Goal: Transaction & Acquisition: Purchase product/service

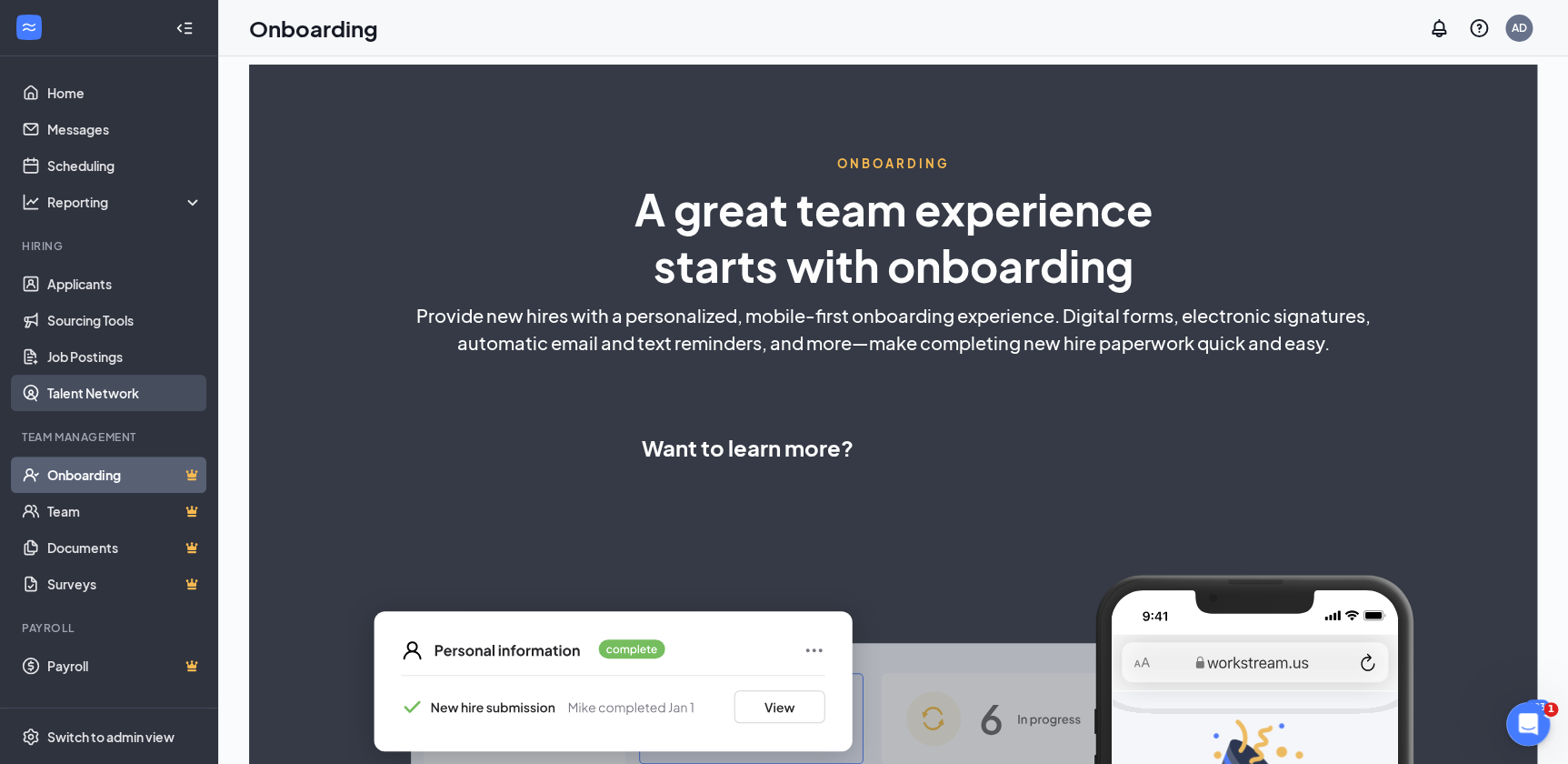
select select "US"
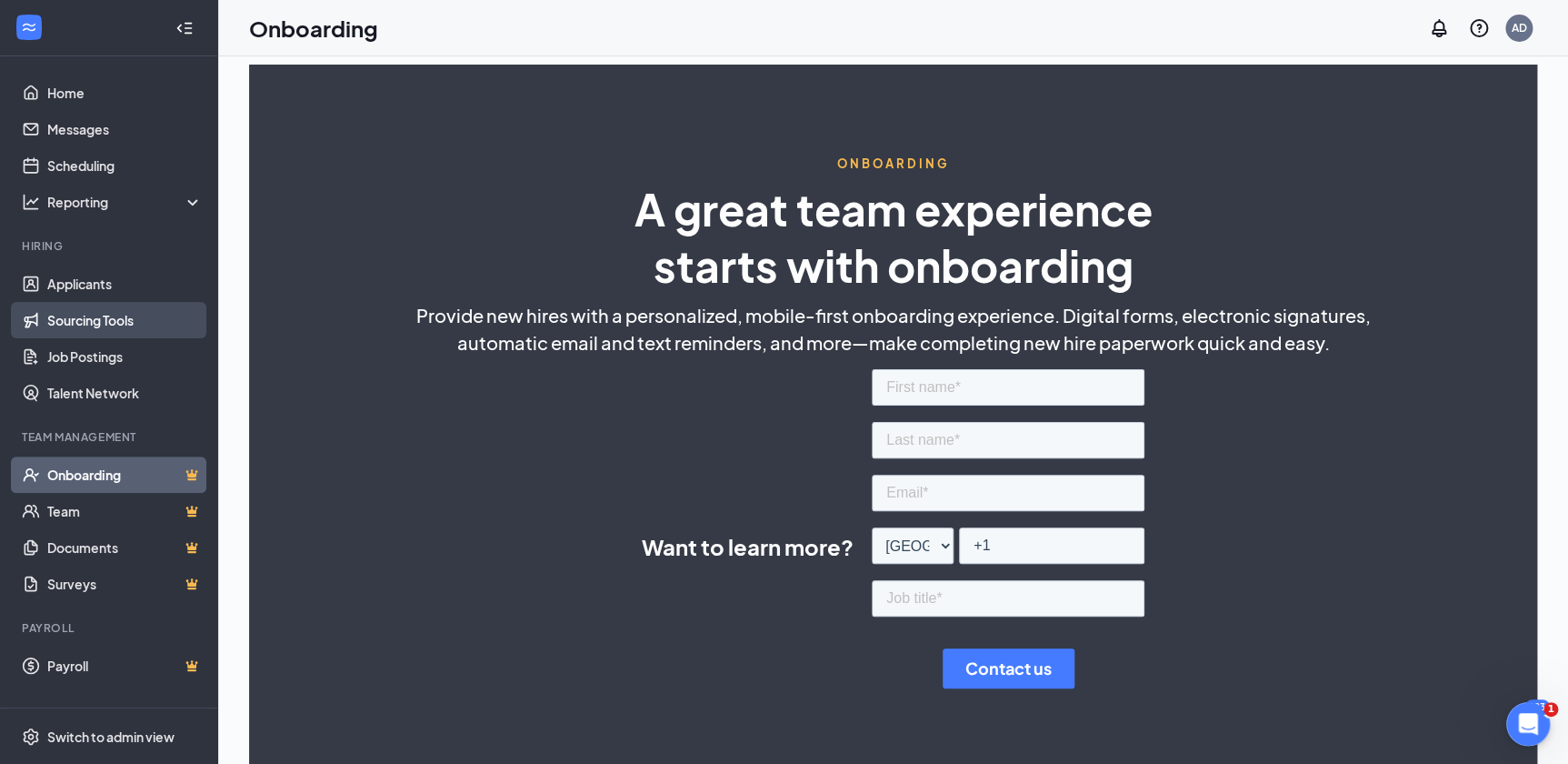
click at [101, 318] on link "Sourcing Tools" at bounding box center [125, 320] width 155 height 37
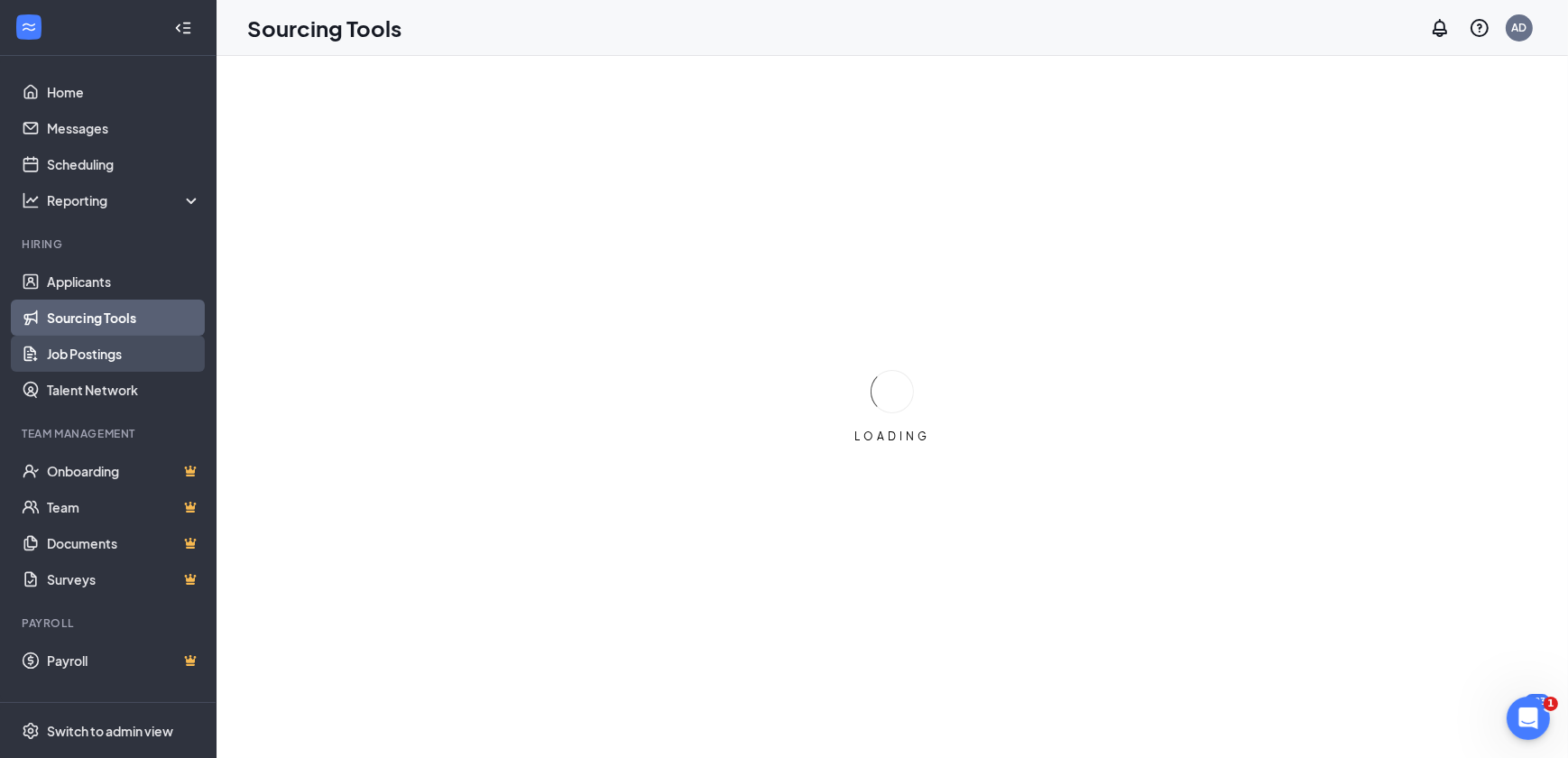
click at [98, 349] on link "Job Postings" at bounding box center [124, 354] width 154 height 36
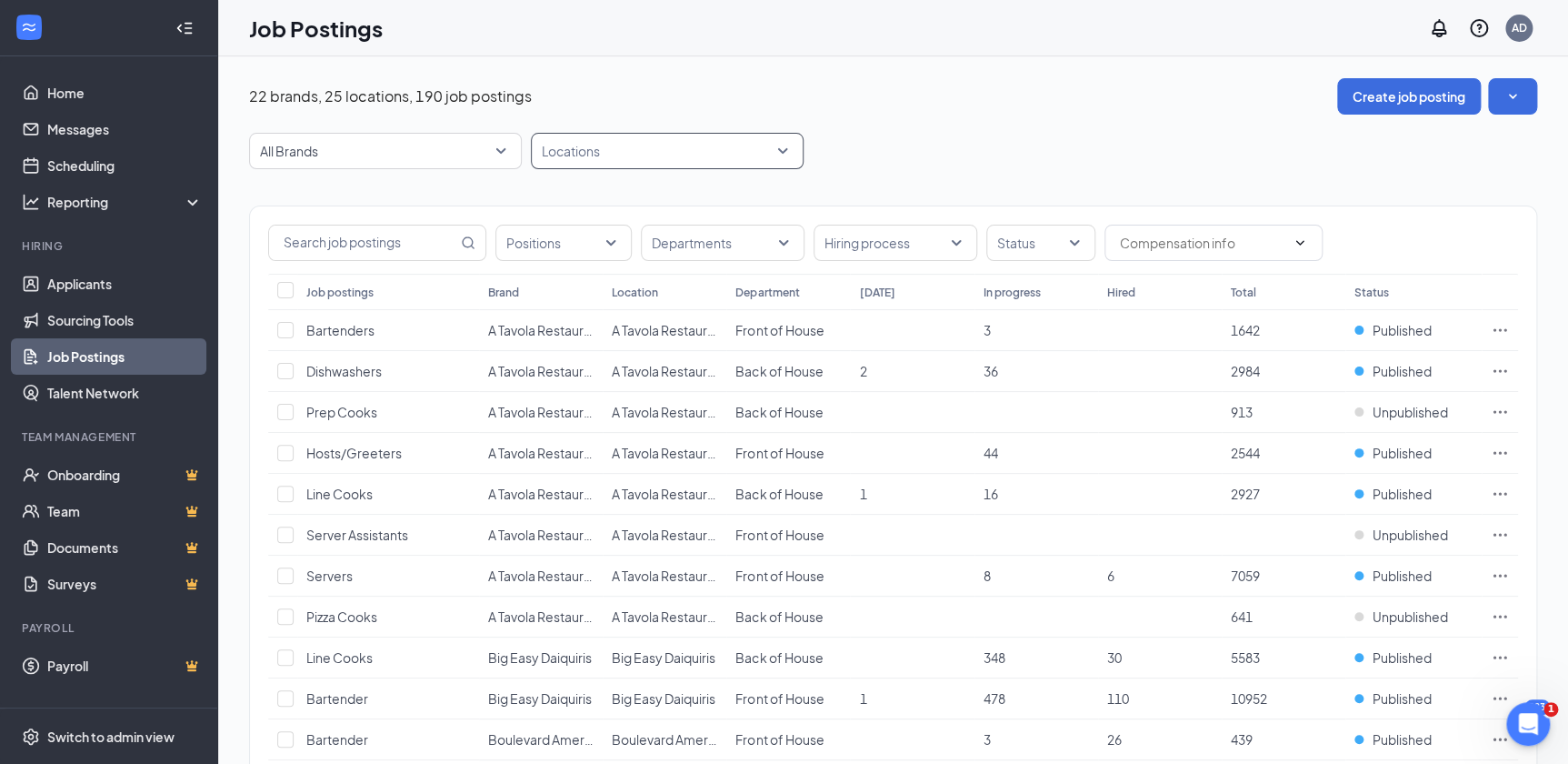
click at [769, 154] on div at bounding box center [658, 151] width 246 height 29
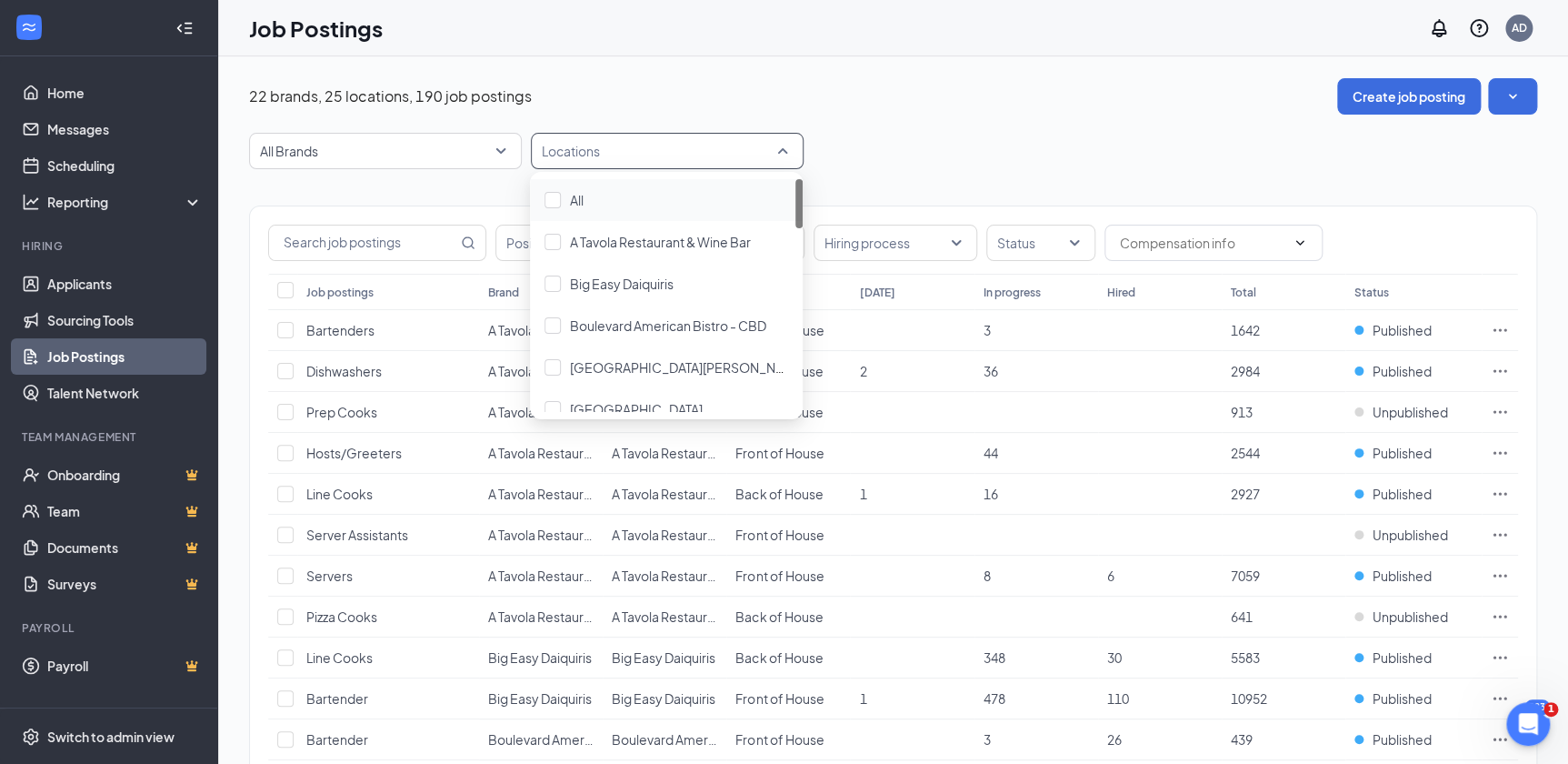
drag, startPoint x: 800, startPoint y: 216, endPoint x: 791, endPoint y: 211, distance: 10.3
click at [791, 211] on div "All A Tavola Restaurant & Wine Bar Big Easy Daiquiris Boulevard [GEOGRAPHIC_DAT…" at bounding box center [666, 295] width 272 height 233
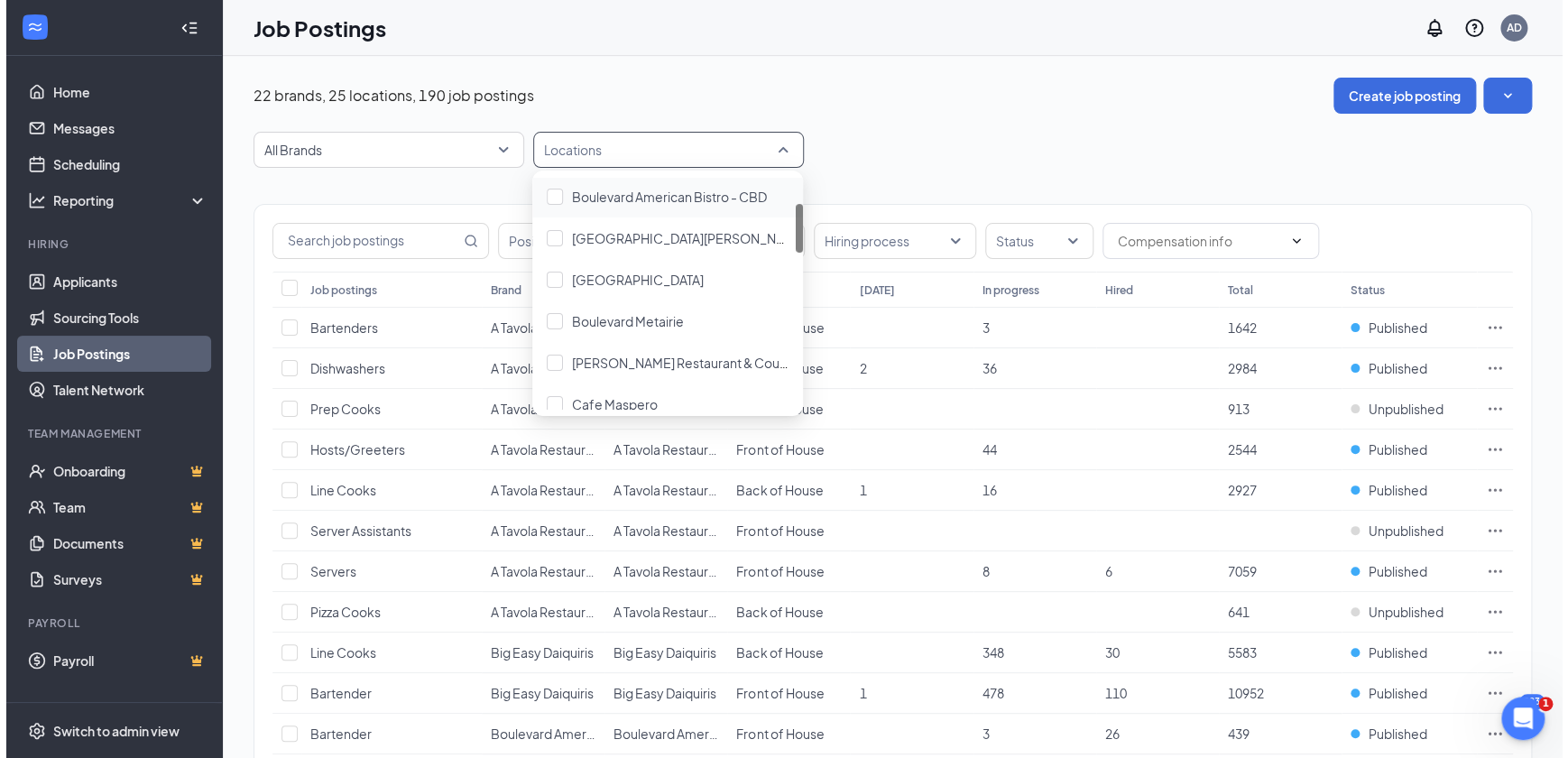
scroll to position [146, 0]
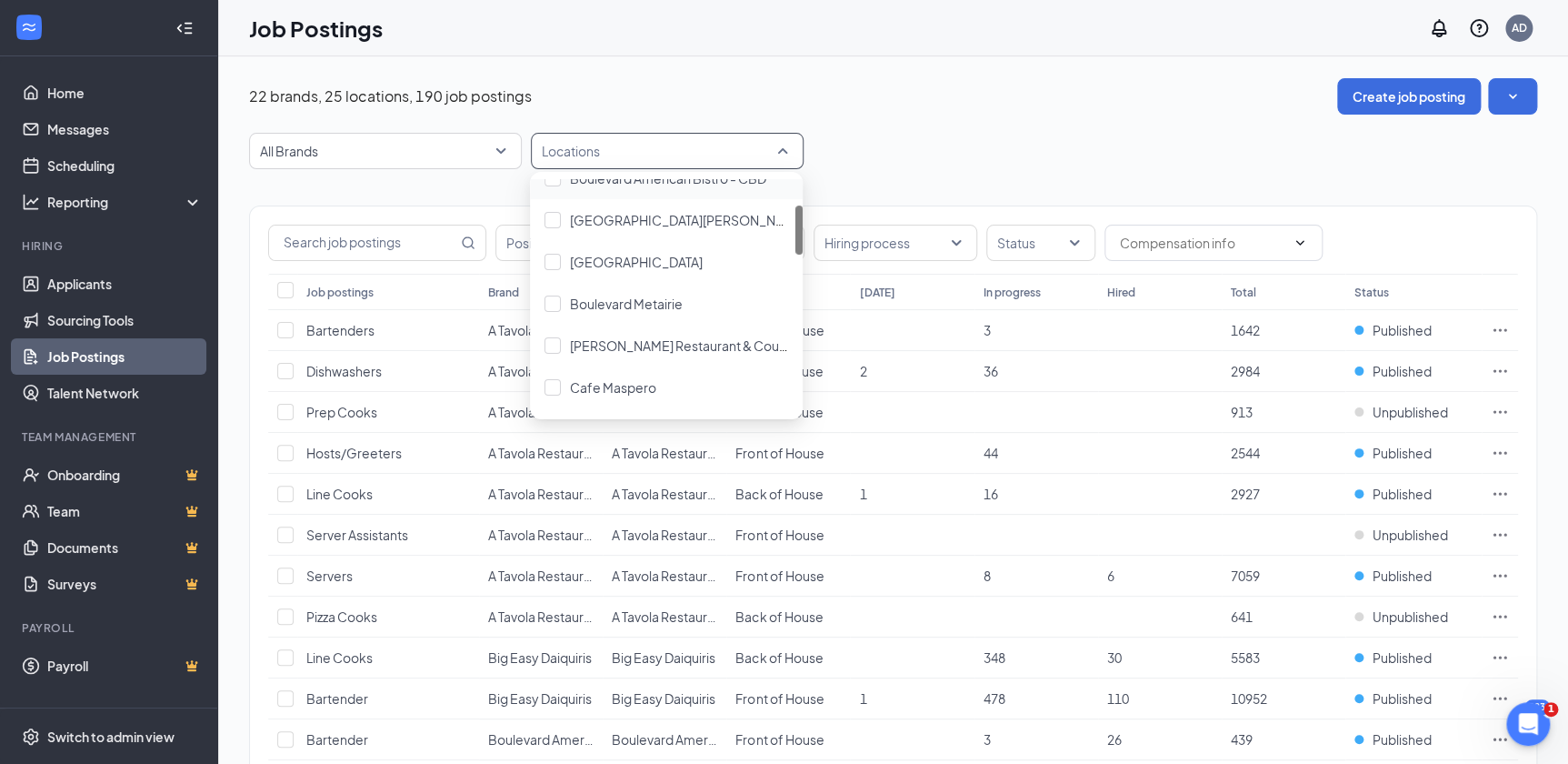
drag, startPoint x: 799, startPoint y: 218, endPoint x: 799, endPoint y: 249, distance: 31.0
click at [799, 249] on div at bounding box center [799, 230] width 7 height 49
click at [654, 300] on span "Boulevard Metairie" at bounding box center [626, 303] width 112 height 16
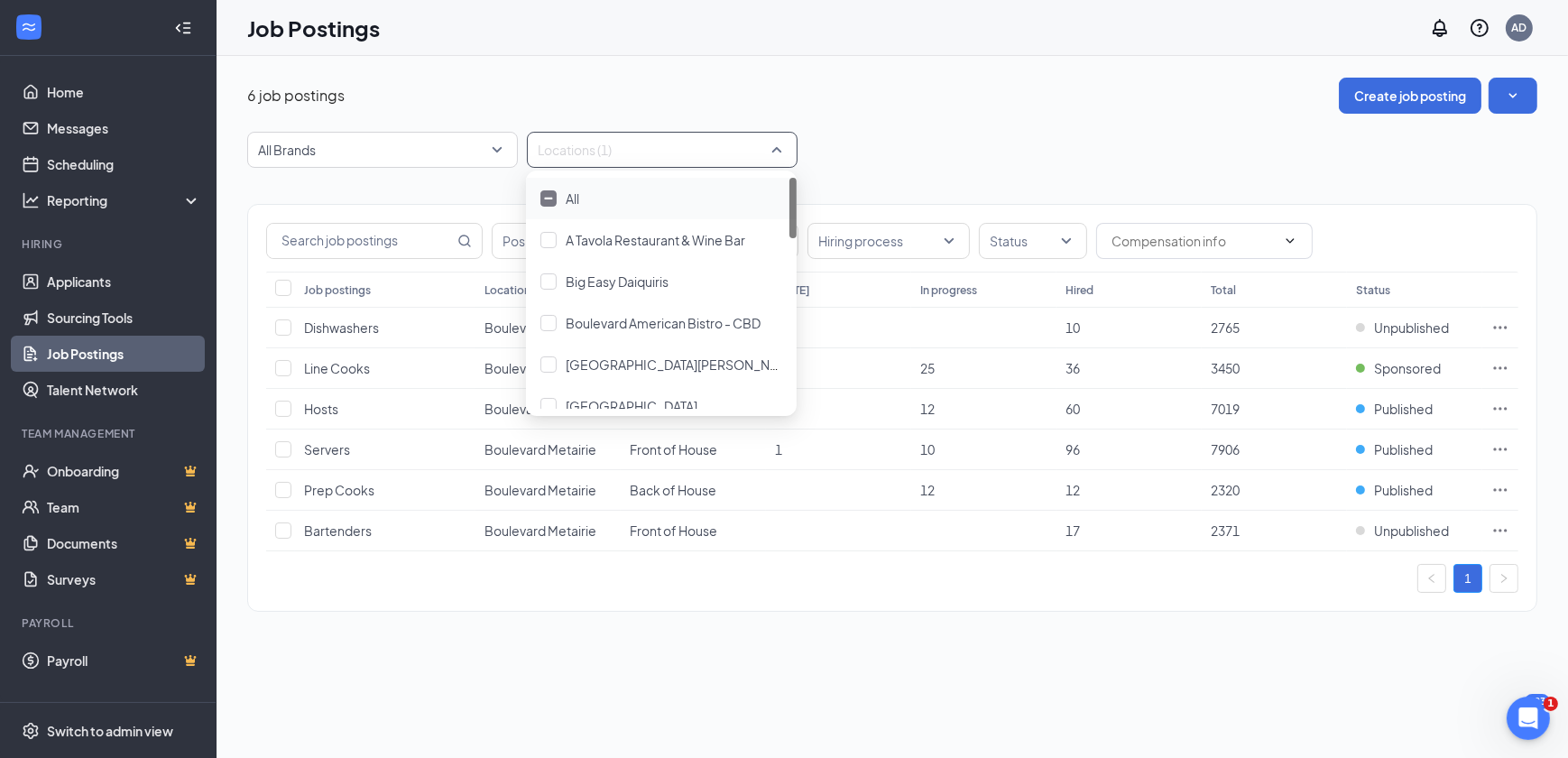
click at [927, 147] on div "All Brands Locations (1)" at bounding box center [892, 150] width 1290 height 36
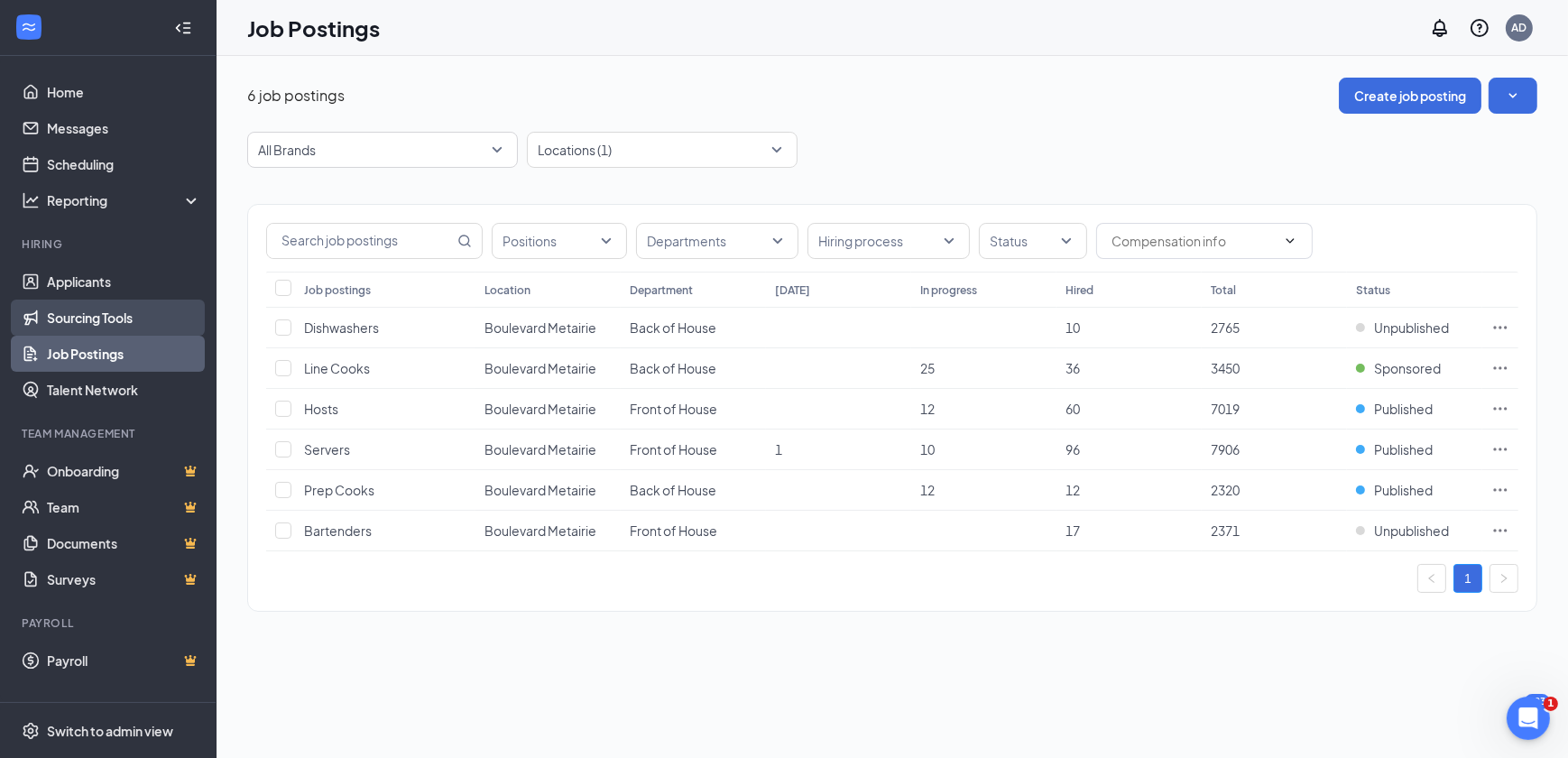
click at [123, 316] on link "Sourcing Tools" at bounding box center [124, 317] width 154 height 36
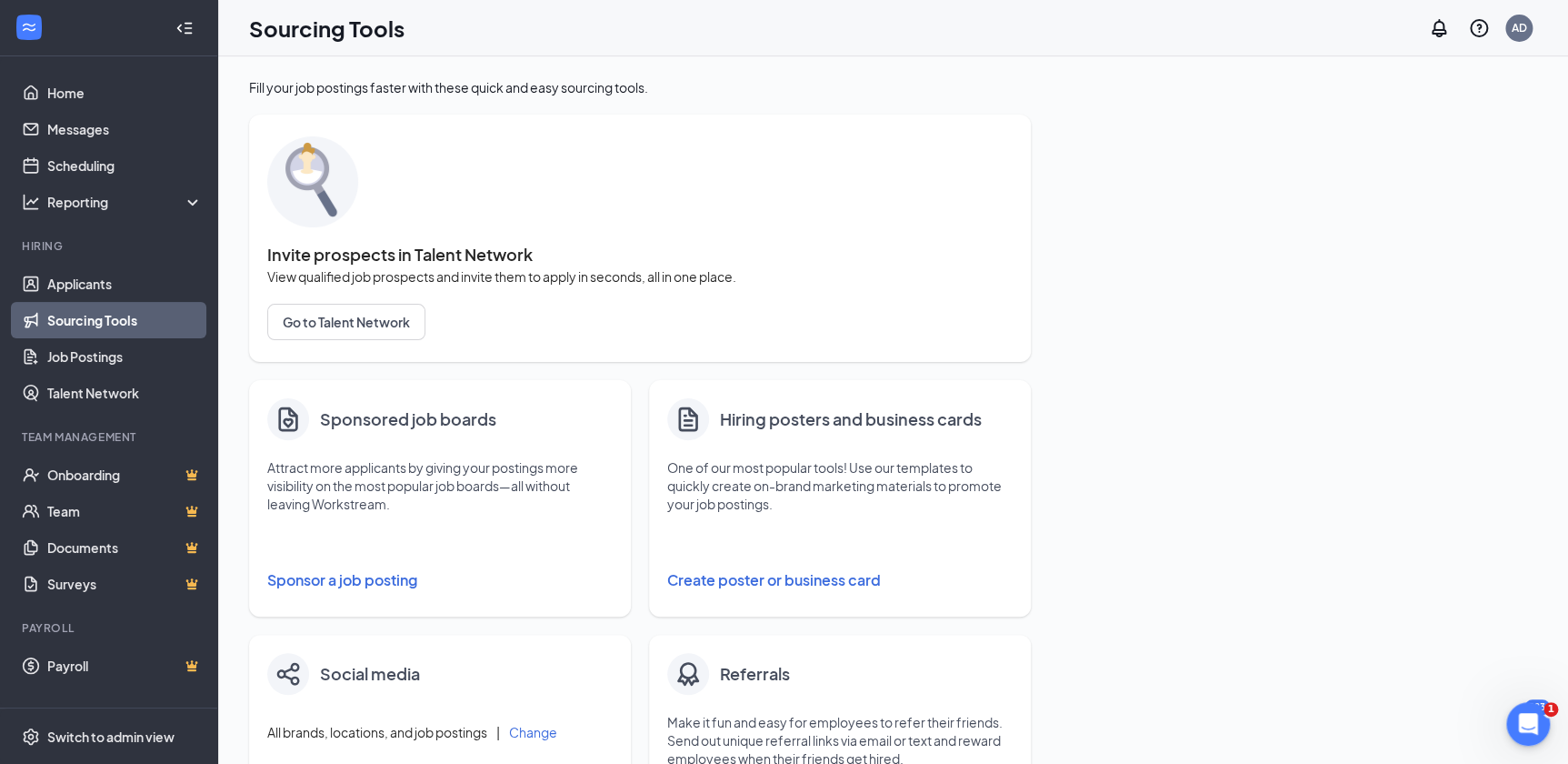
click at [368, 570] on button "Sponsor a job posting" at bounding box center [440, 580] width 345 height 37
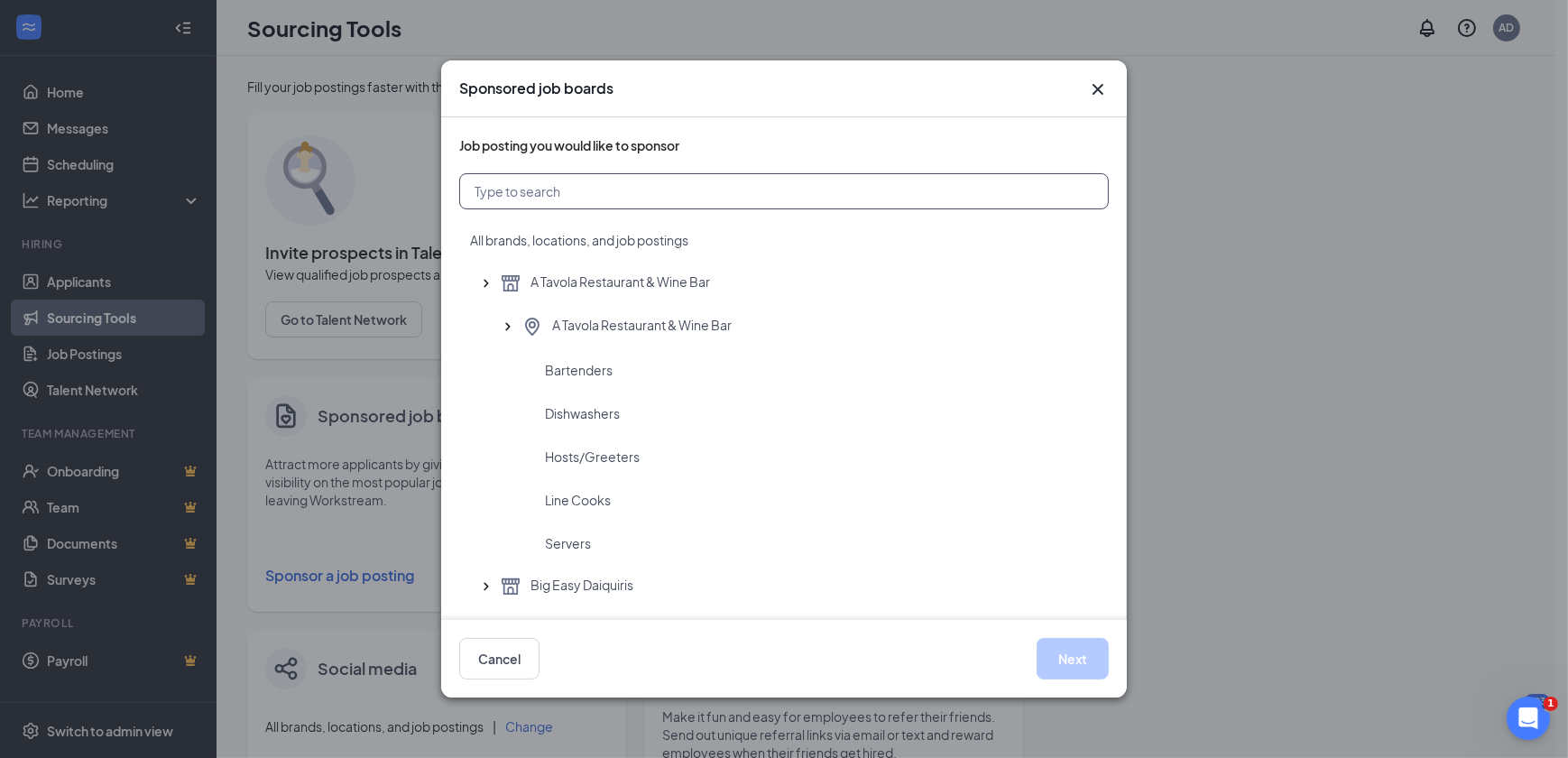
click at [618, 196] on input "text" at bounding box center [784, 191] width 649 height 36
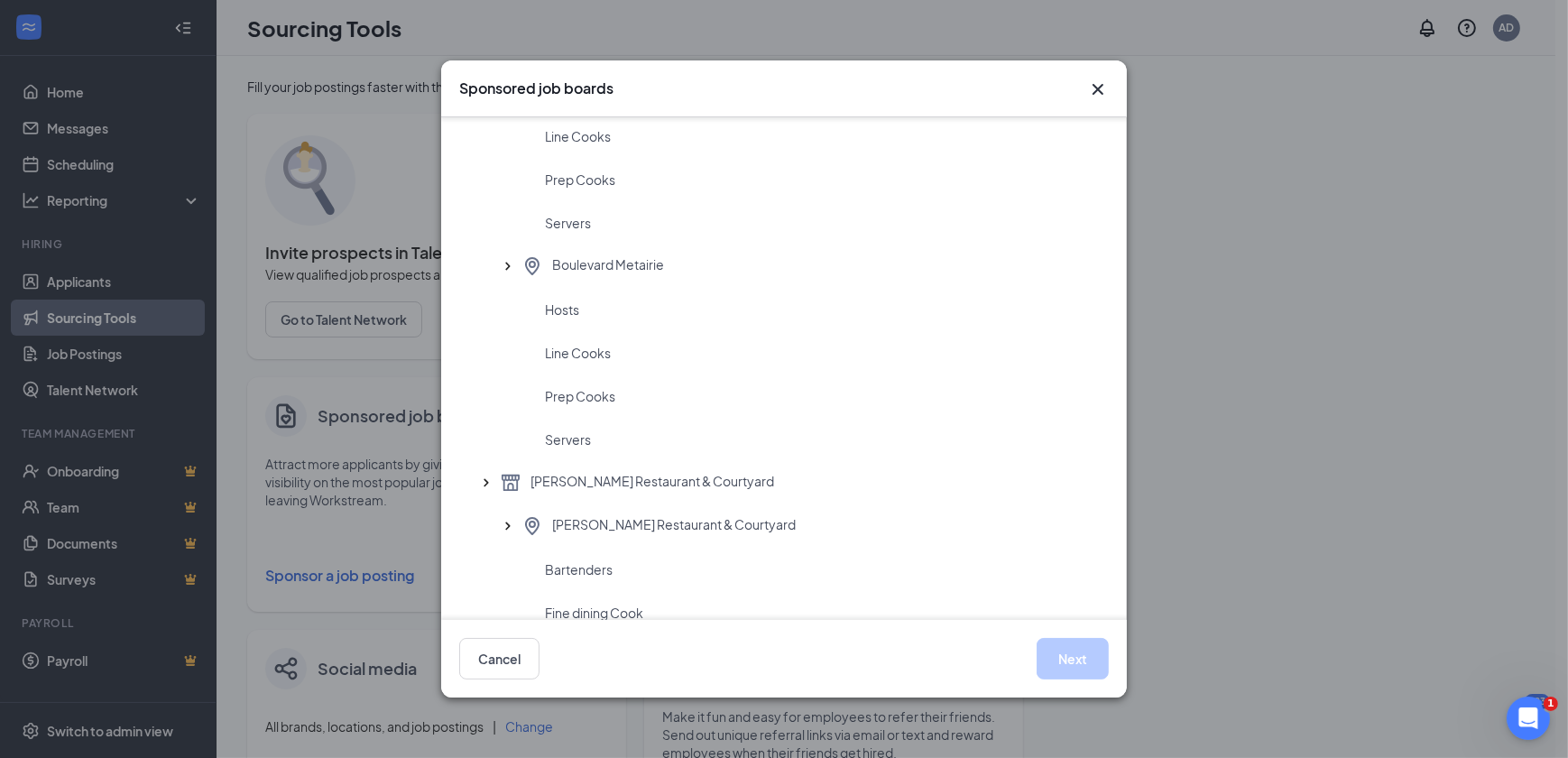
scroll to position [1475, 0]
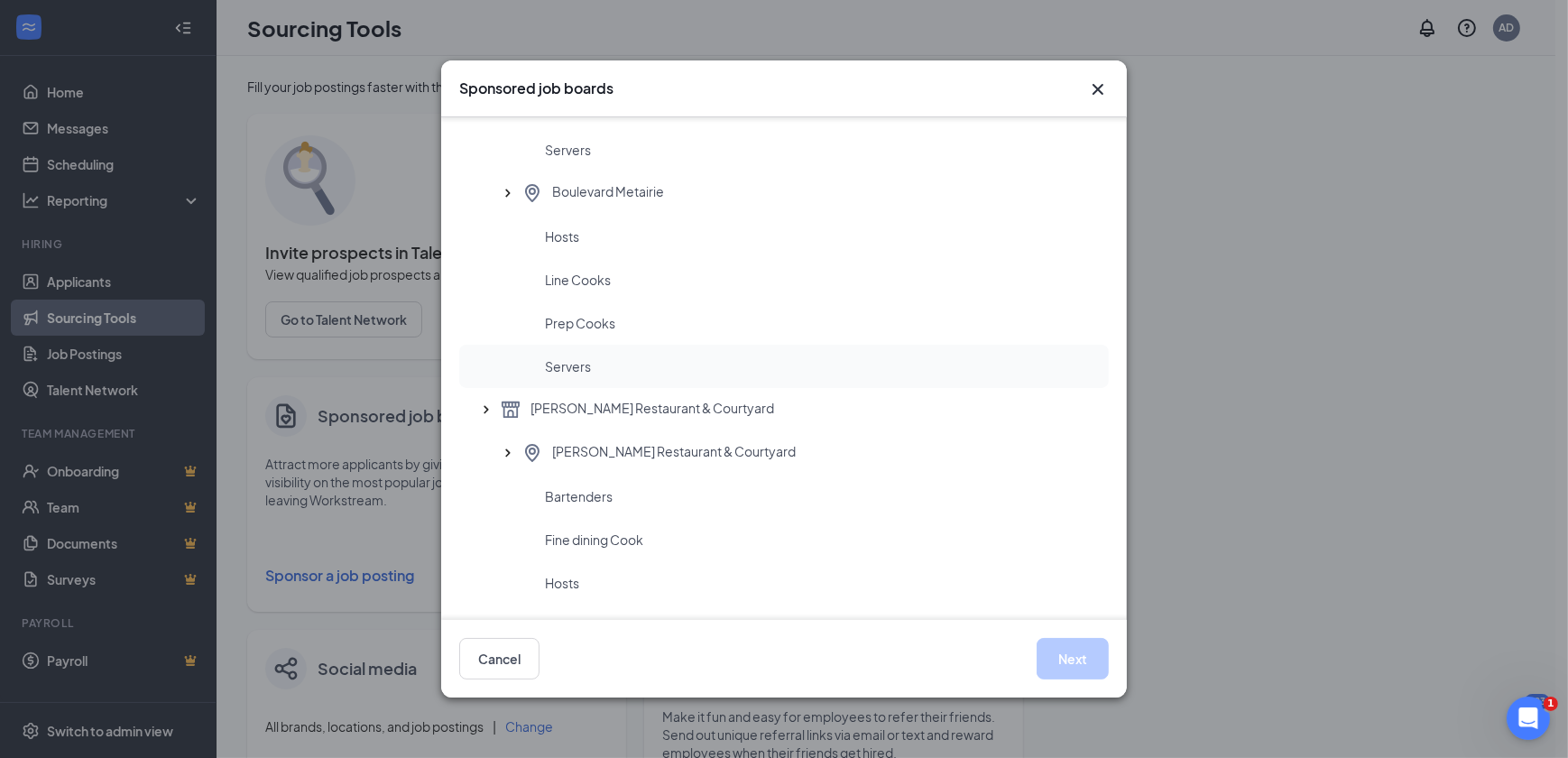
click at [548, 365] on span "Servers" at bounding box center [568, 366] width 46 height 18
click at [591, 319] on span "Prep Cooks" at bounding box center [580, 323] width 71 height 18
click at [605, 362] on div "Servers" at bounding box center [820, 366] width 550 height 18
click at [616, 327] on div "Prep Cooks" at bounding box center [820, 323] width 550 height 18
click at [586, 365] on span "Servers" at bounding box center [568, 366] width 46 height 18
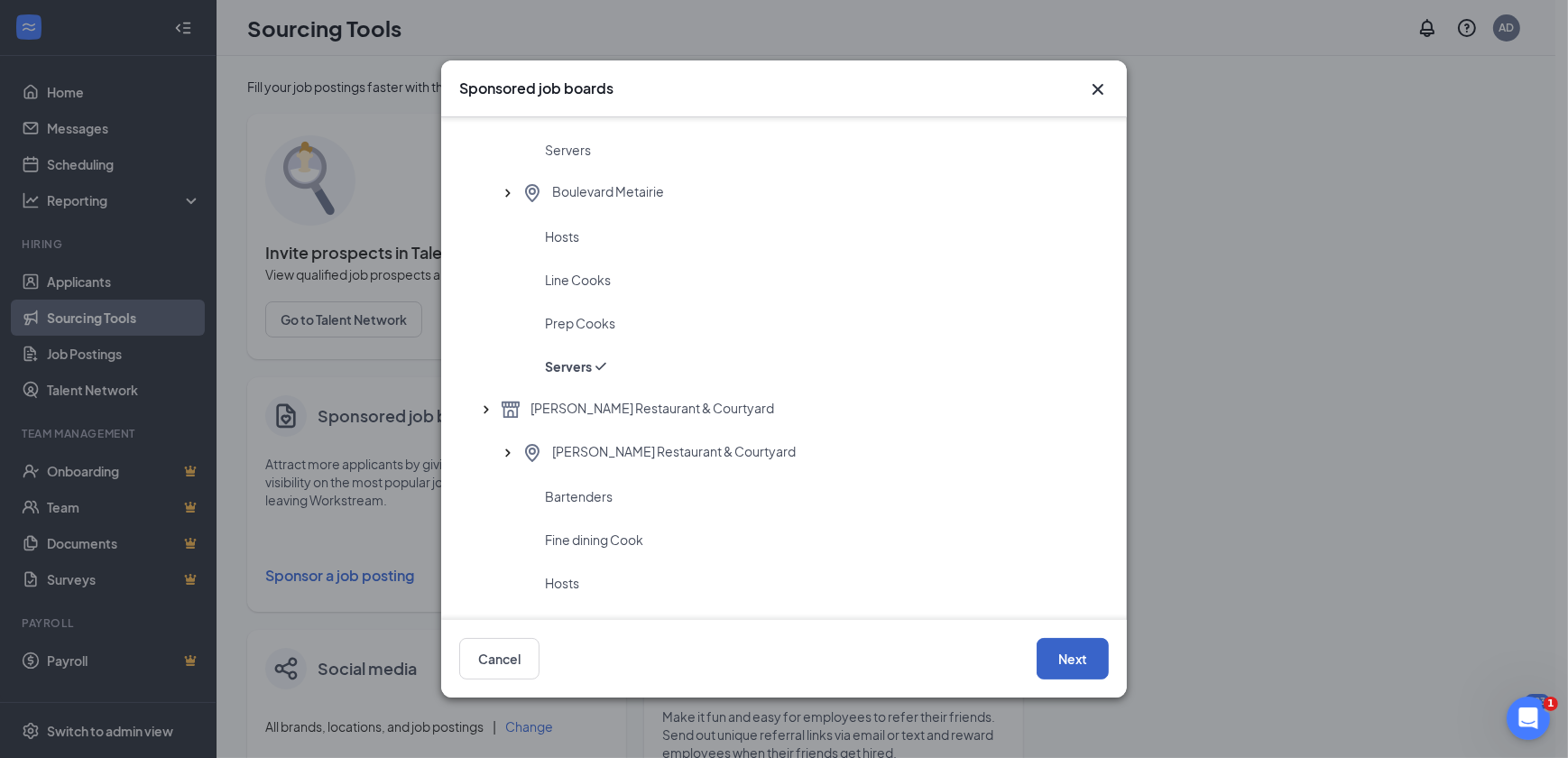
click at [1086, 656] on button "Next" at bounding box center [1073, 658] width 73 height 42
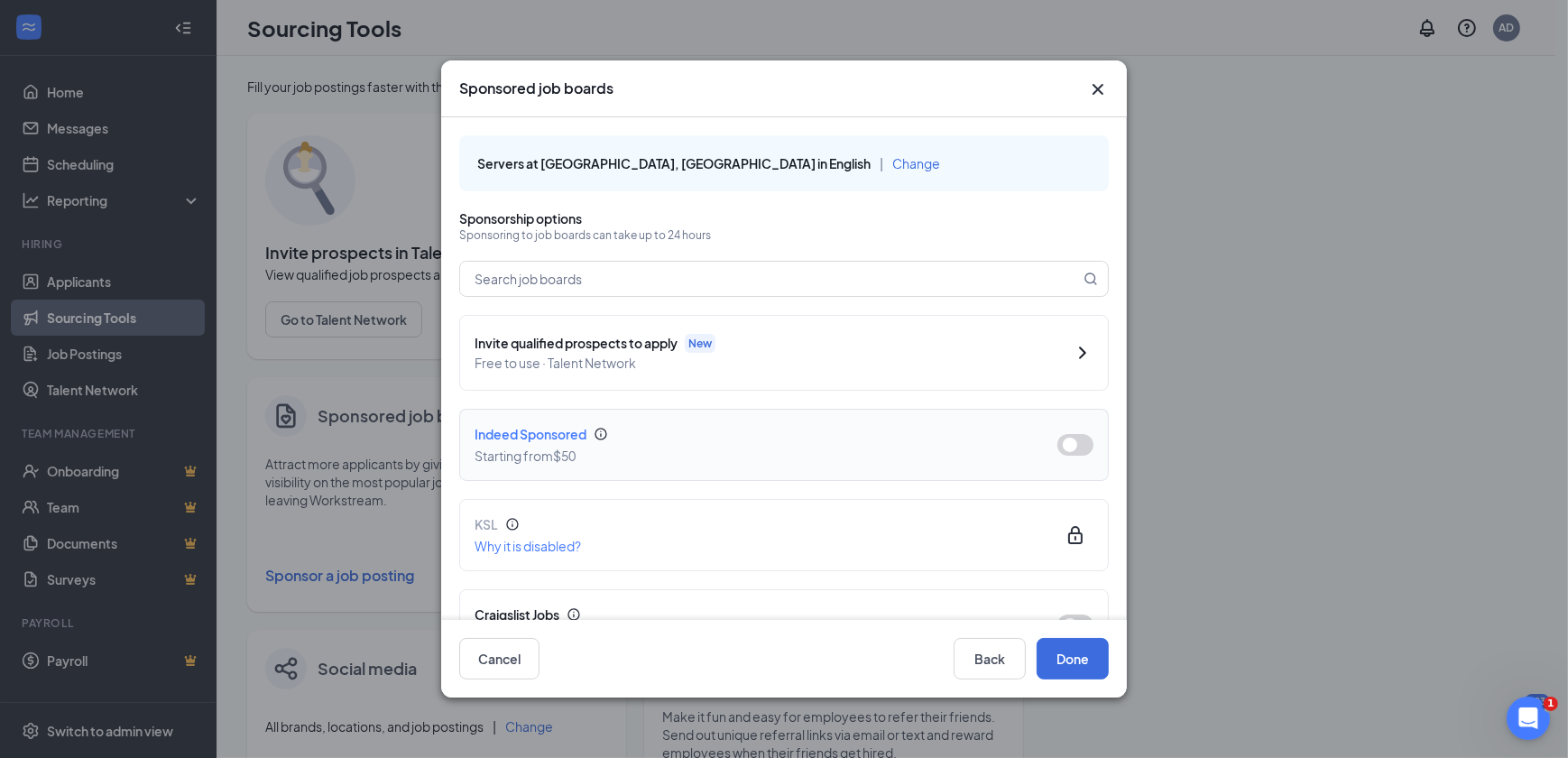
click at [1066, 439] on button "button" at bounding box center [1076, 444] width 36 height 22
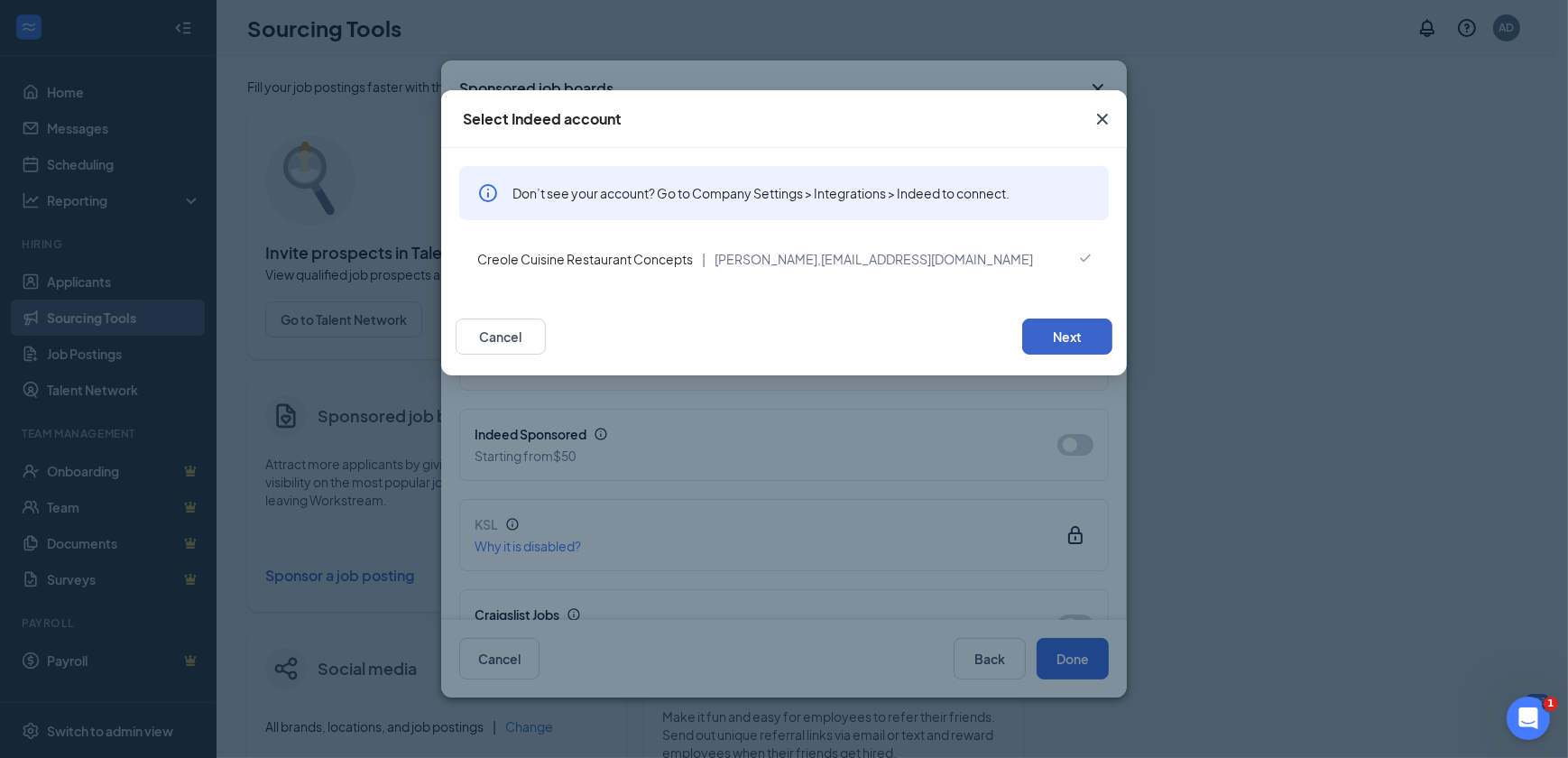
click at [1060, 328] on button "Next" at bounding box center [1066, 336] width 90 height 36
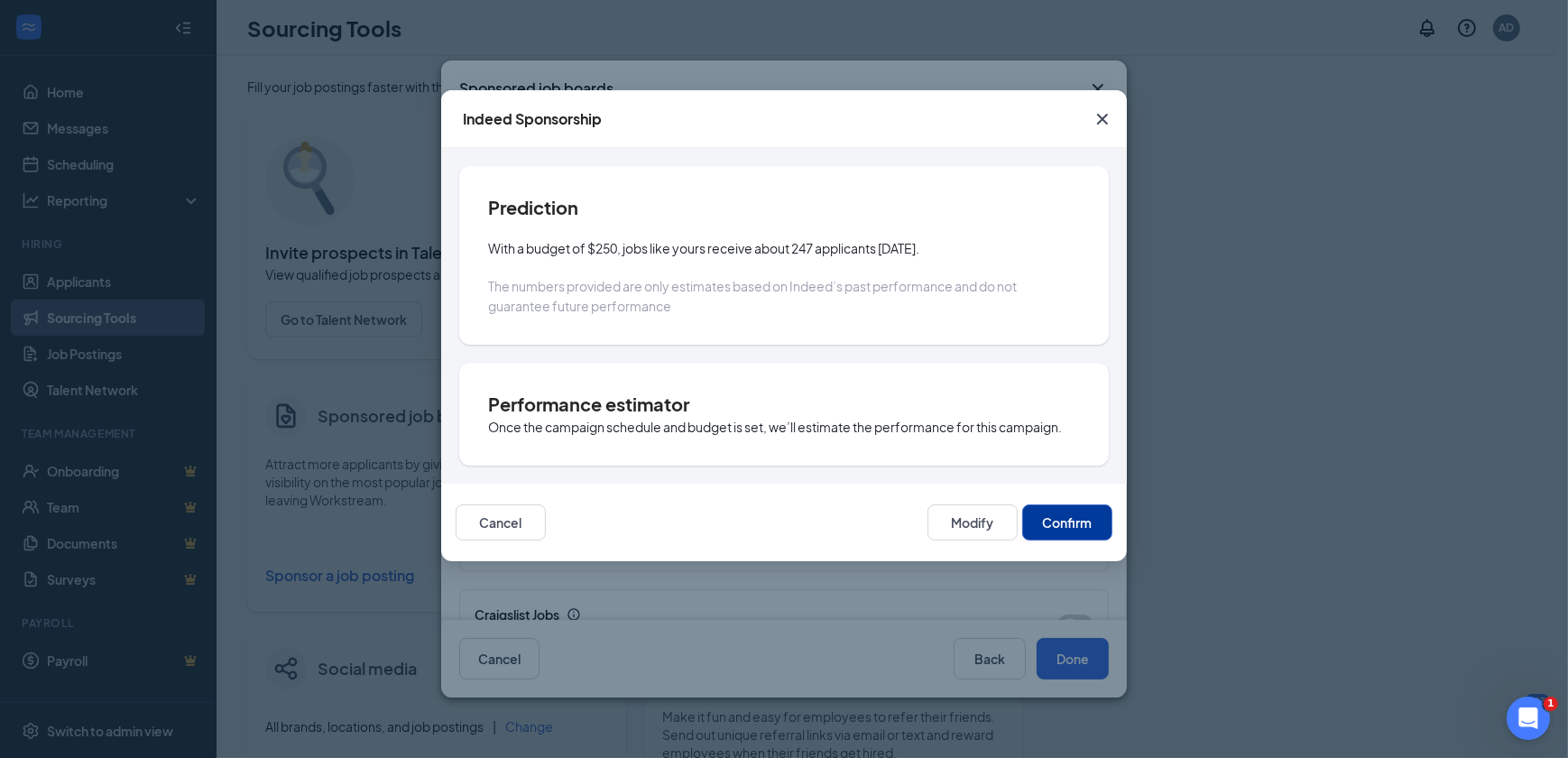
click at [1082, 530] on button "Confirm" at bounding box center [1066, 522] width 90 height 36
type input "[DATE]"
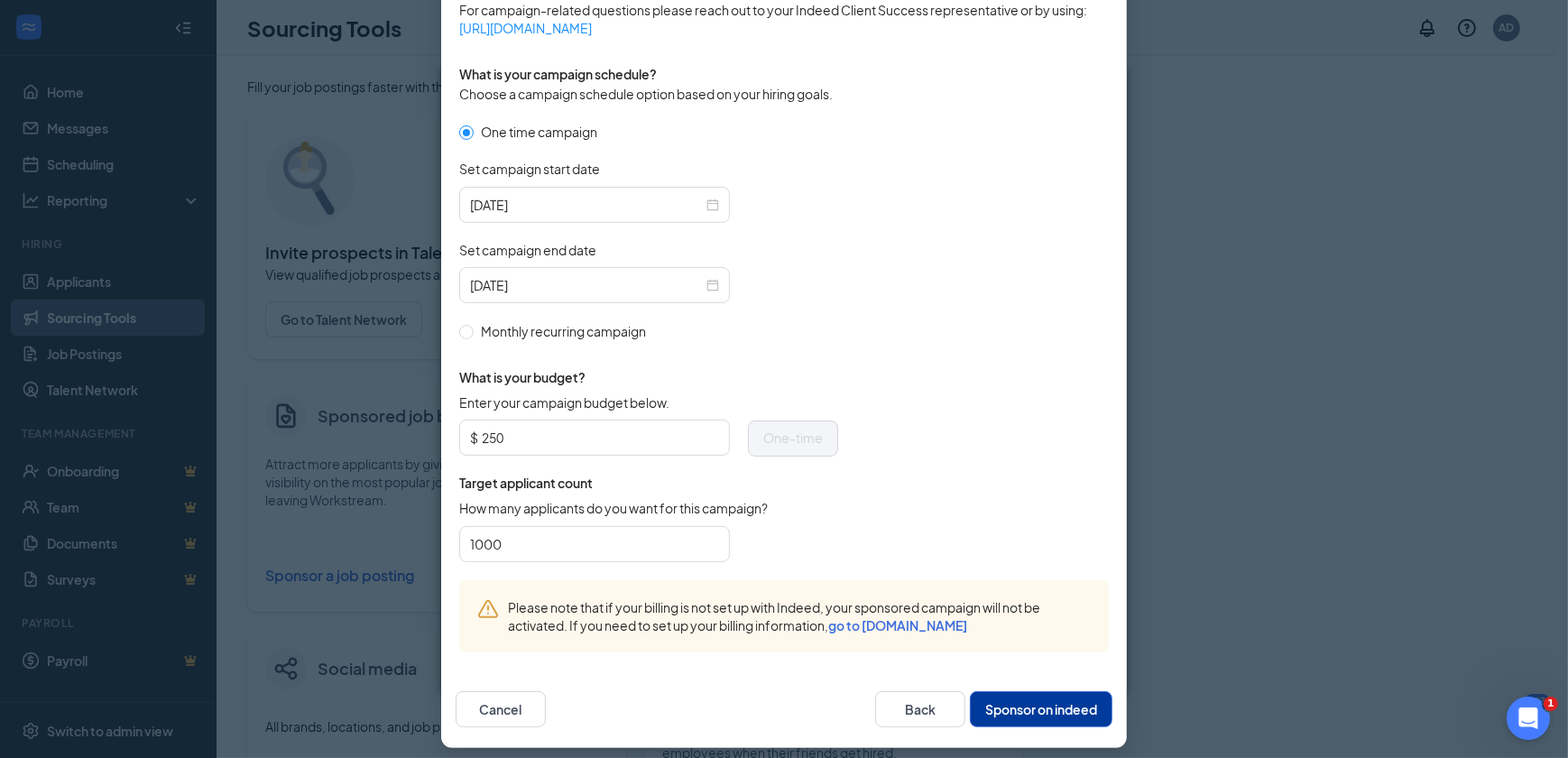
scroll to position [500, 0]
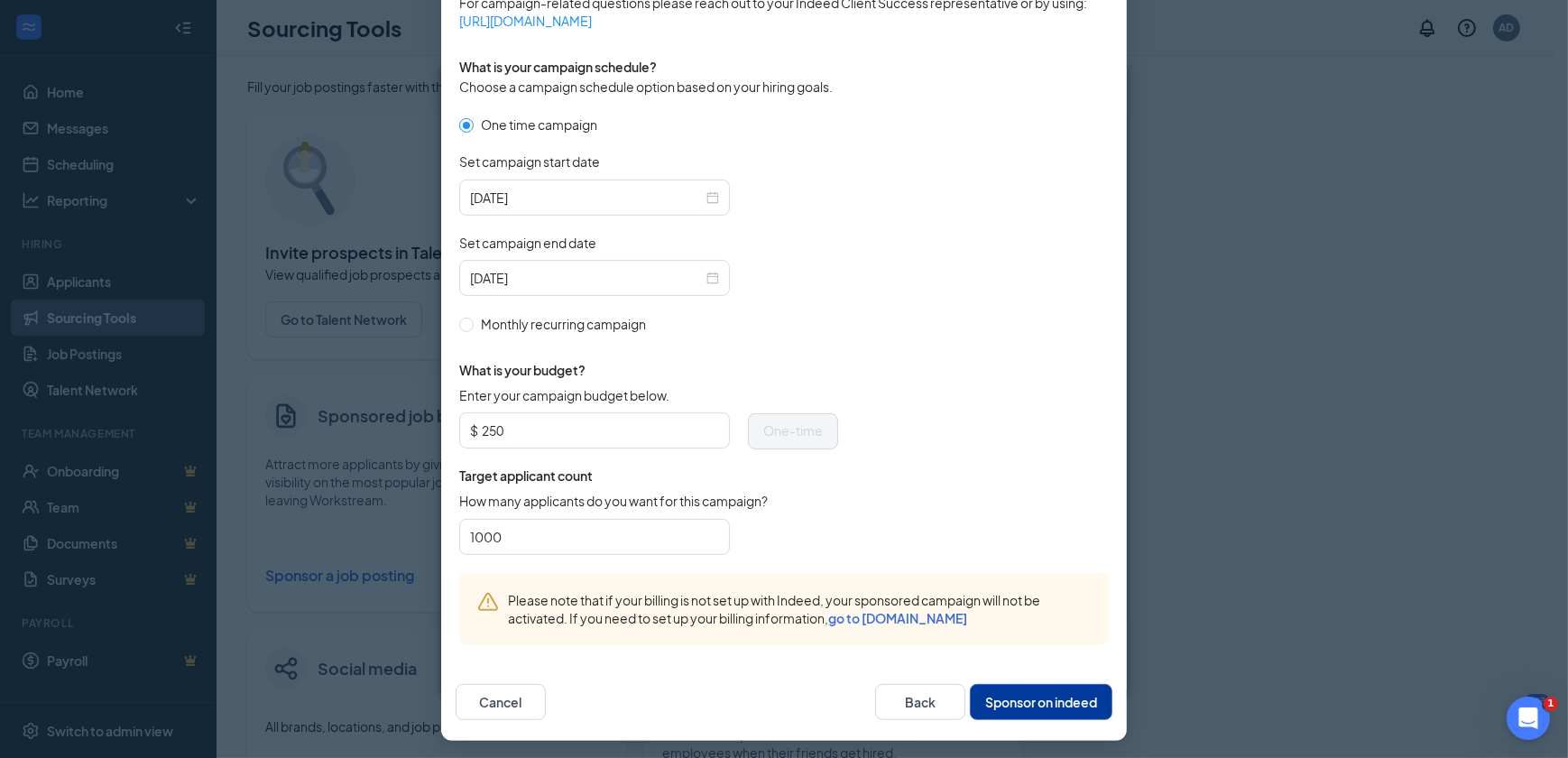
click at [1067, 692] on button "Sponsor on indeed" at bounding box center [1040, 702] width 142 height 36
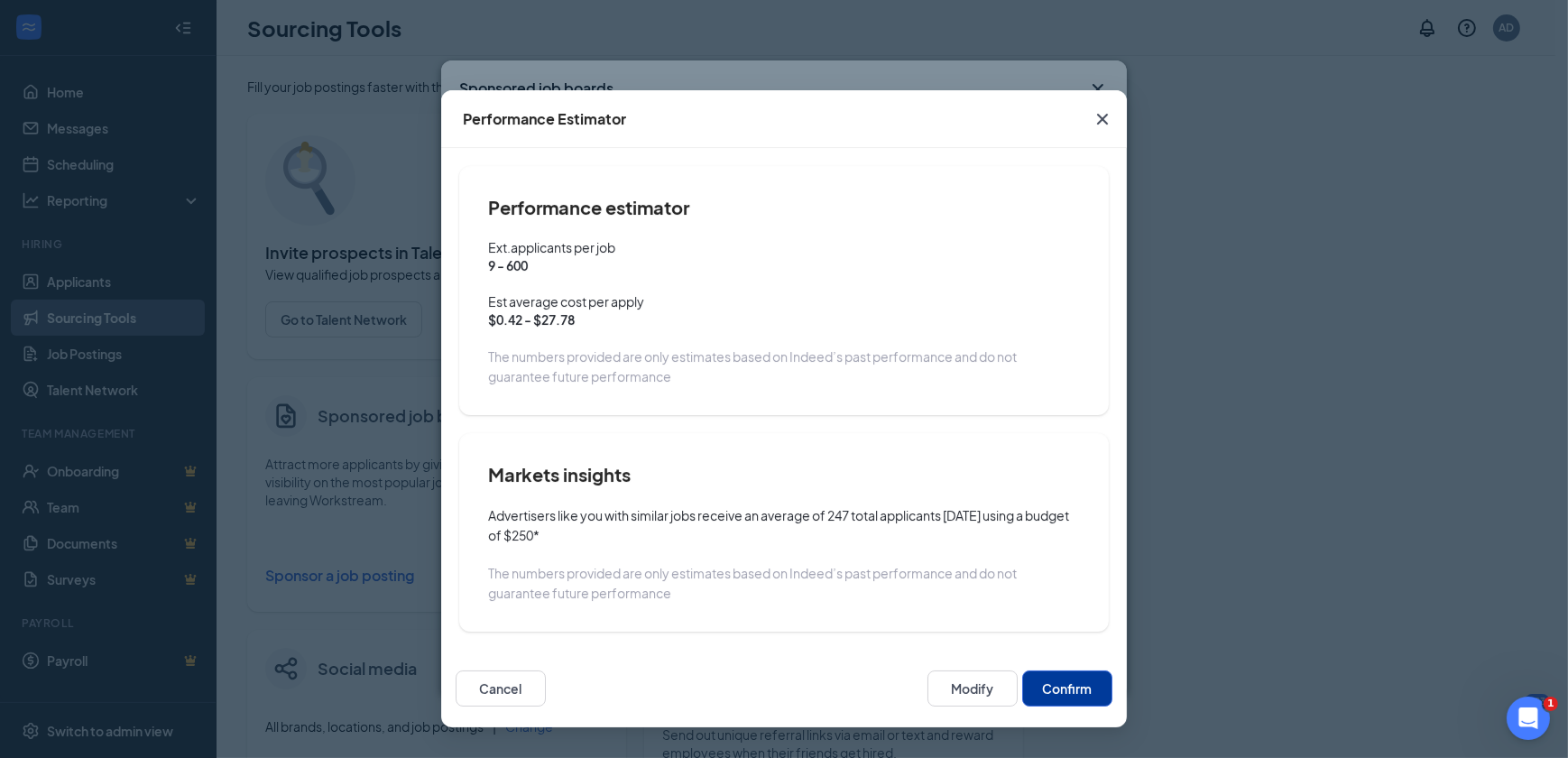
scroll to position [0, 0]
click at [1080, 685] on button "Confirm" at bounding box center [1066, 688] width 90 height 36
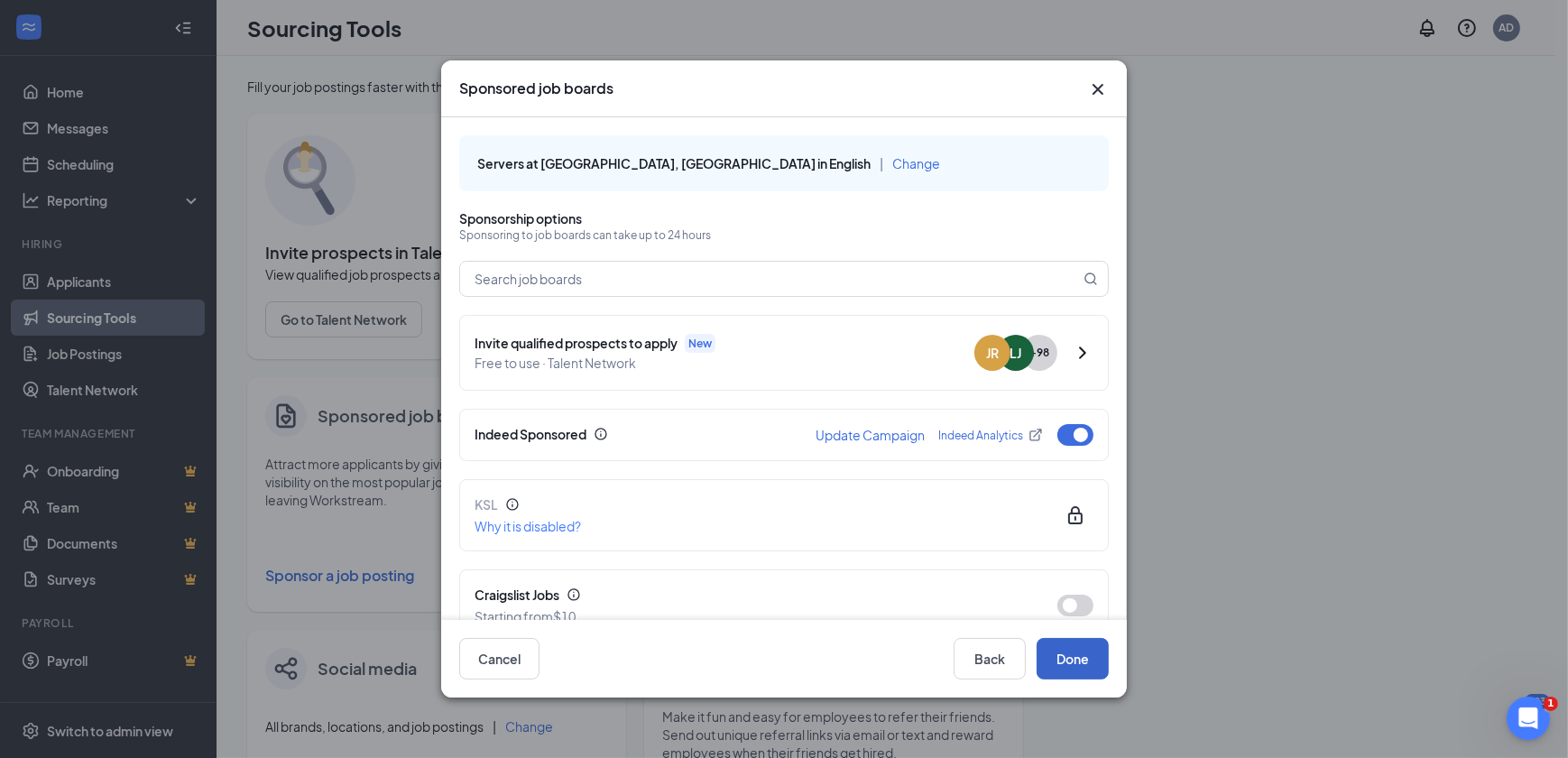
click at [1086, 659] on button "Done" at bounding box center [1073, 658] width 73 height 42
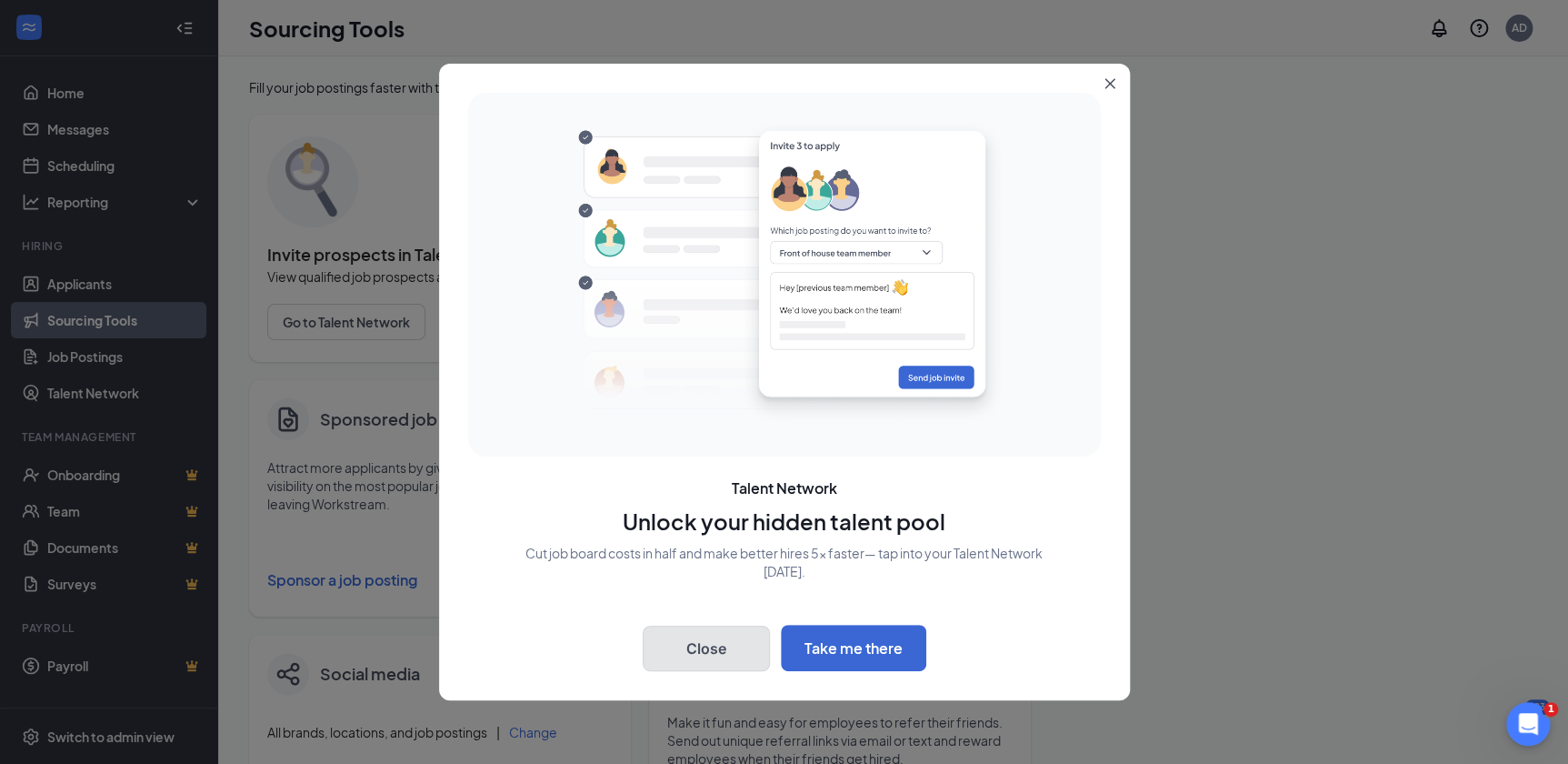
click at [710, 643] on button "Close" at bounding box center [705, 648] width 127 height 46
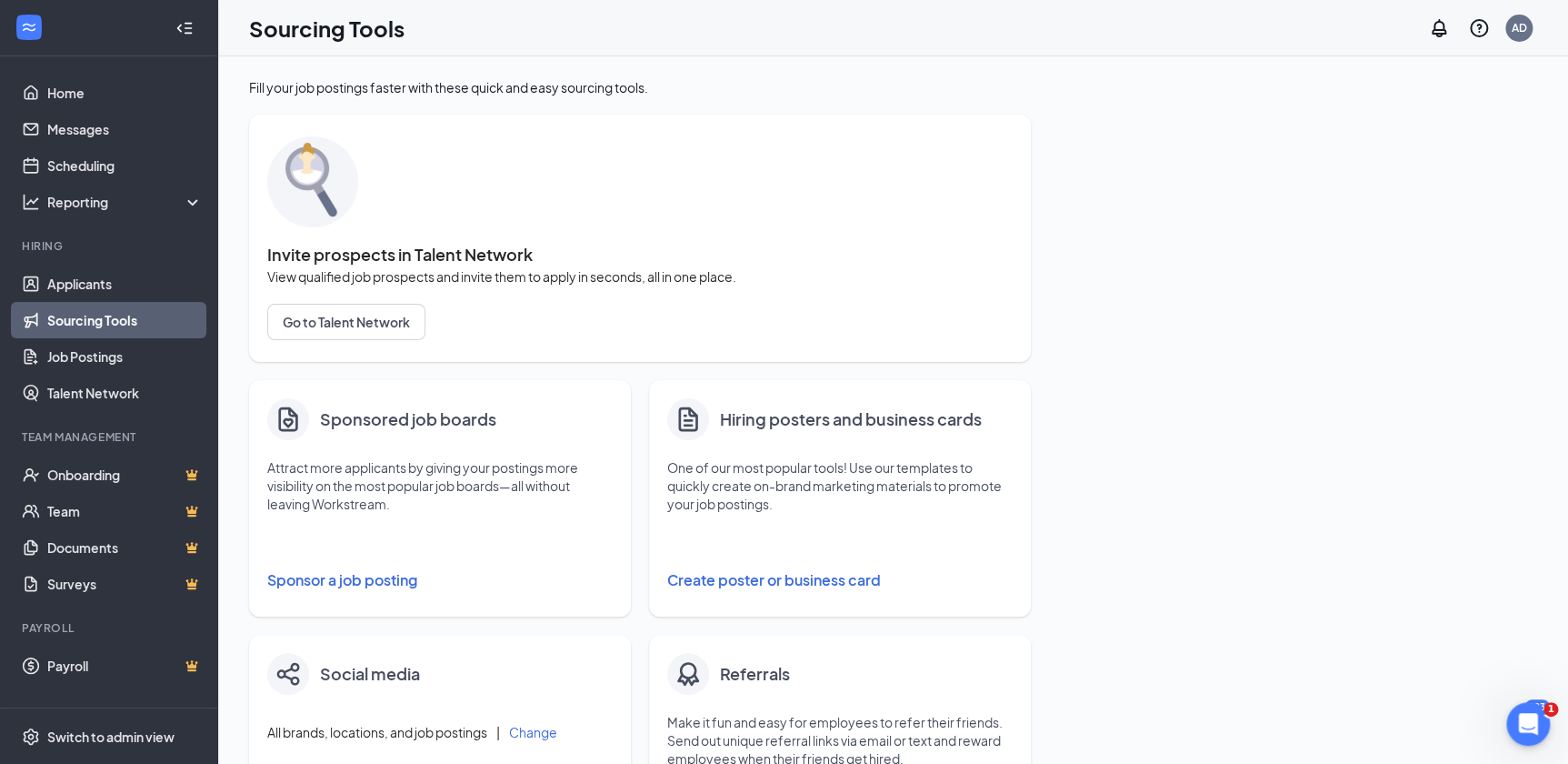
click at [388, 585] on button "Sponsor a job posting" at bounding box center [440, 580] width 345 height 37
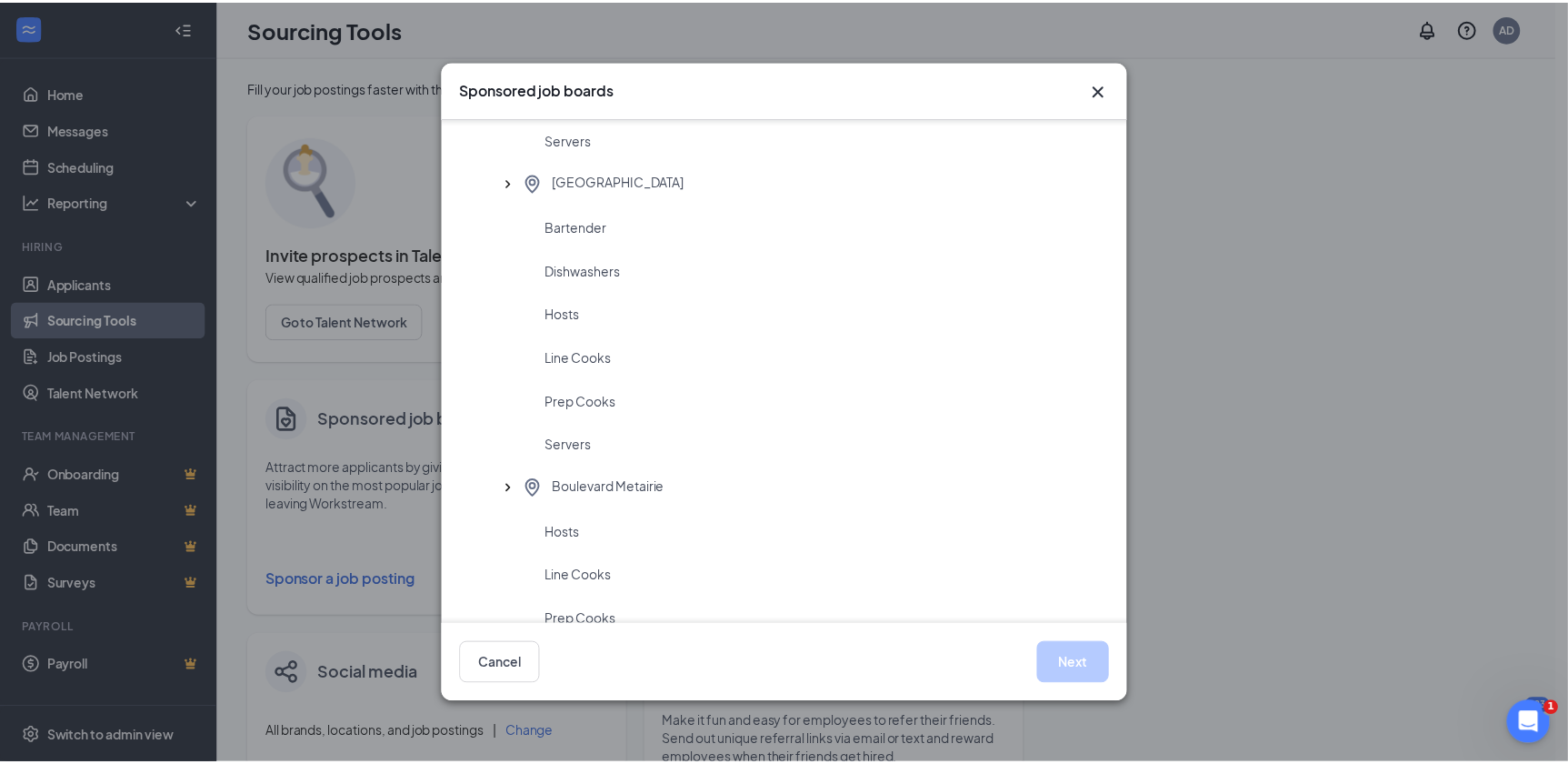
scroll to position [1321, 0]
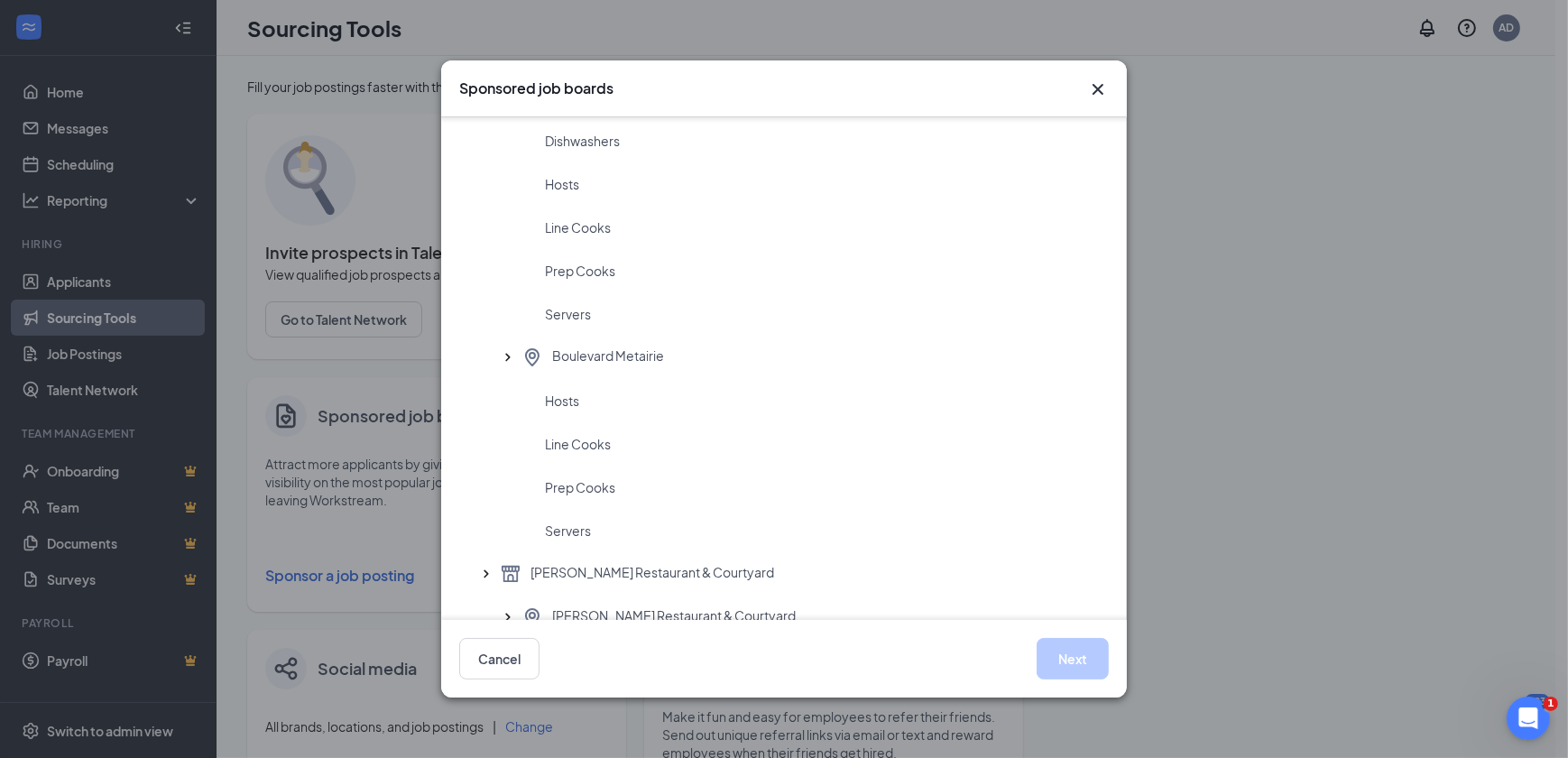
click at [1096, 89] on icon "Cross" at bounding box center [1098, 90] width 22 height 22
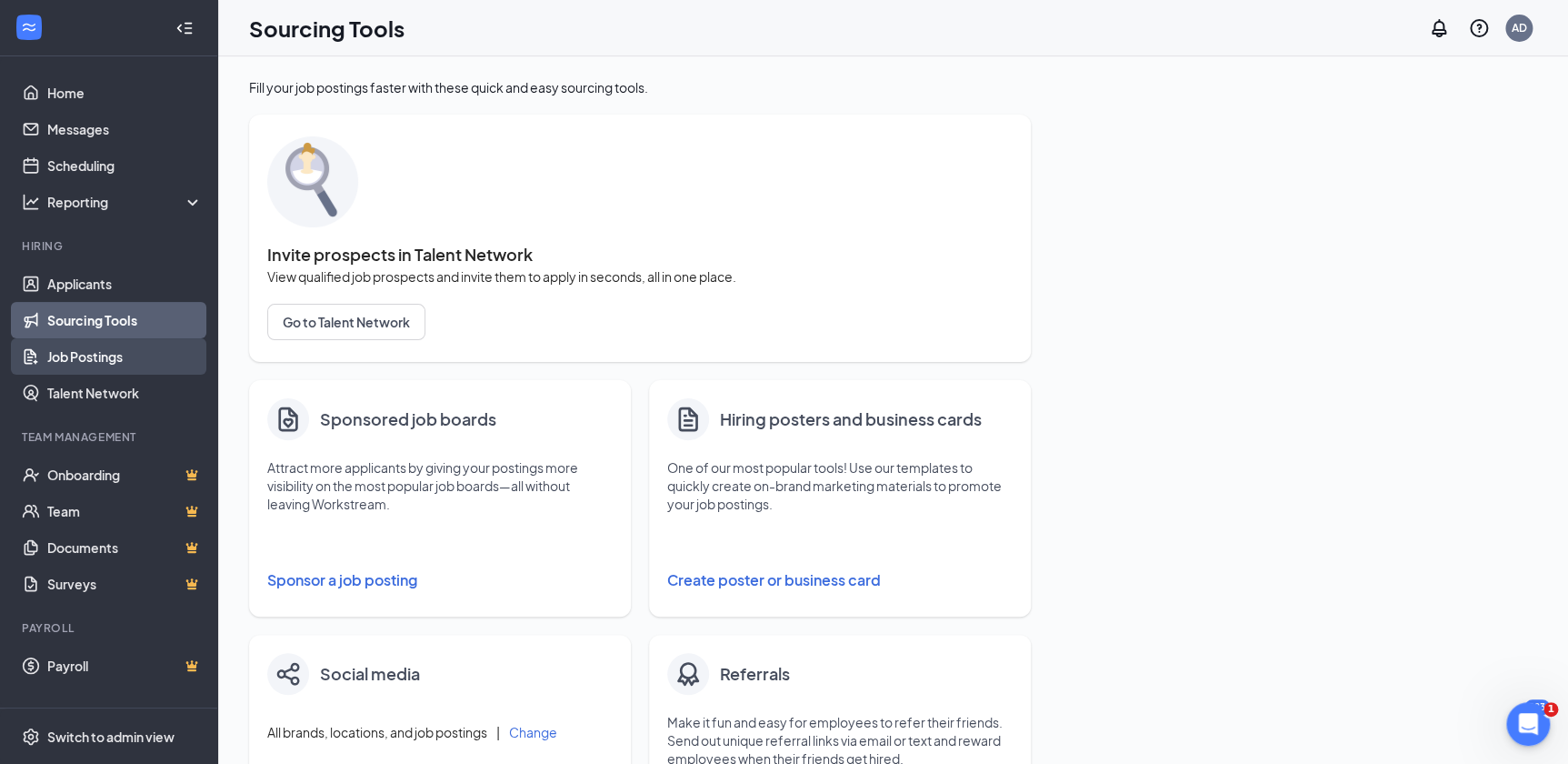
click at [87, 353] on link "Job Postings" at bounding box center [125, 356] width 155 height 37
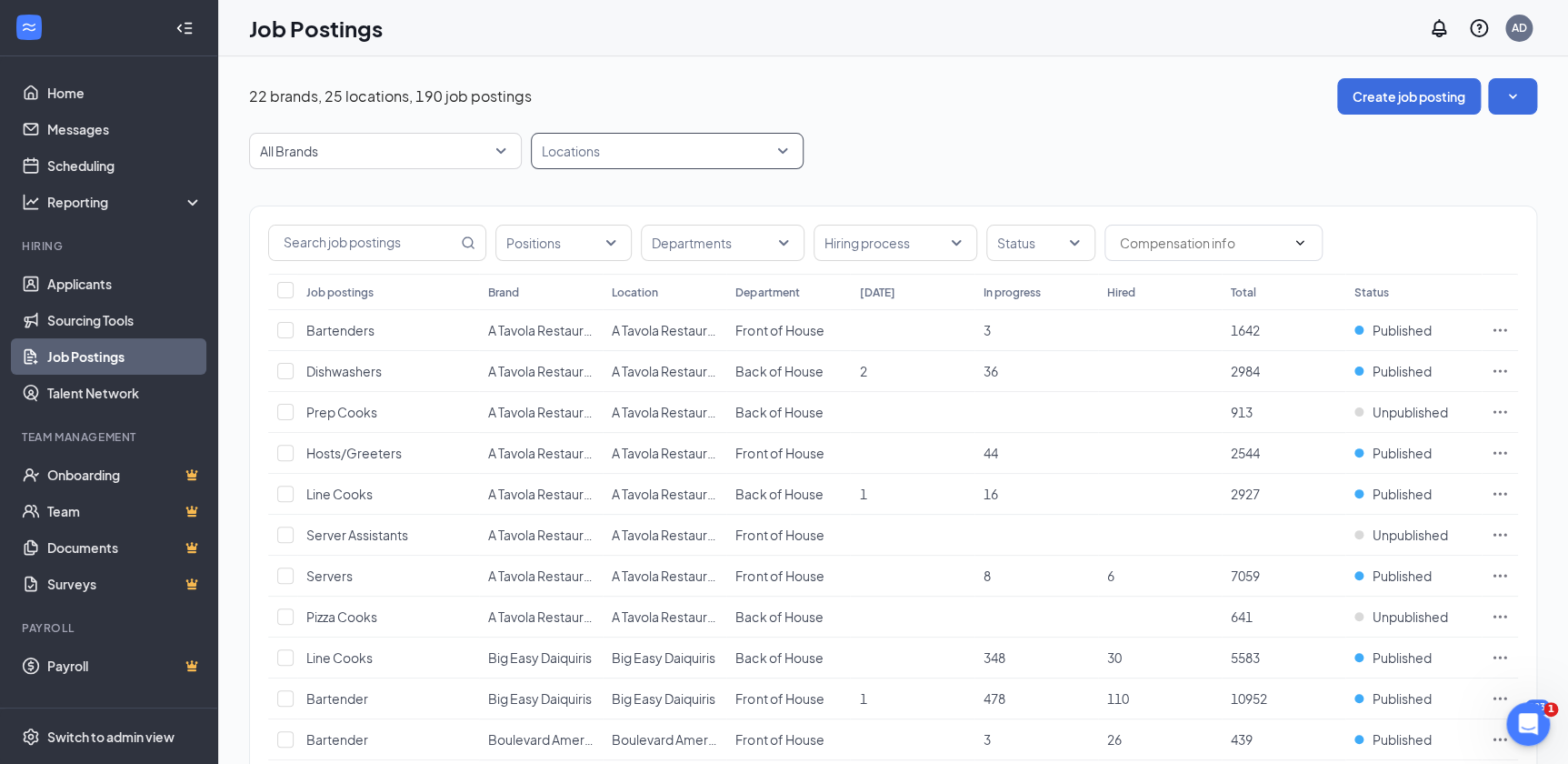
click at [712, 139] on div at bounding box center [658, 151] width 246 height 29
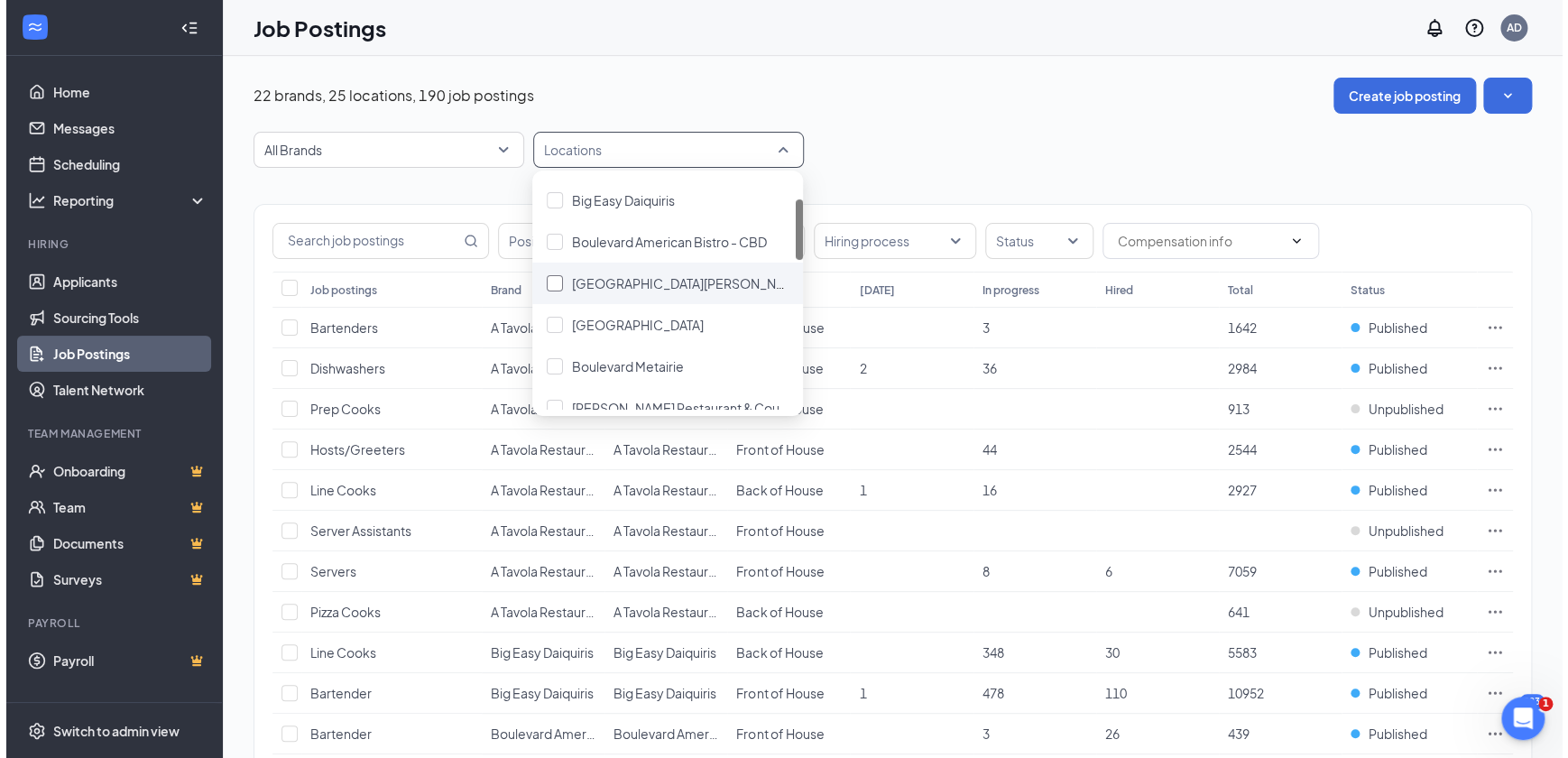
scroll to position [163, 0]
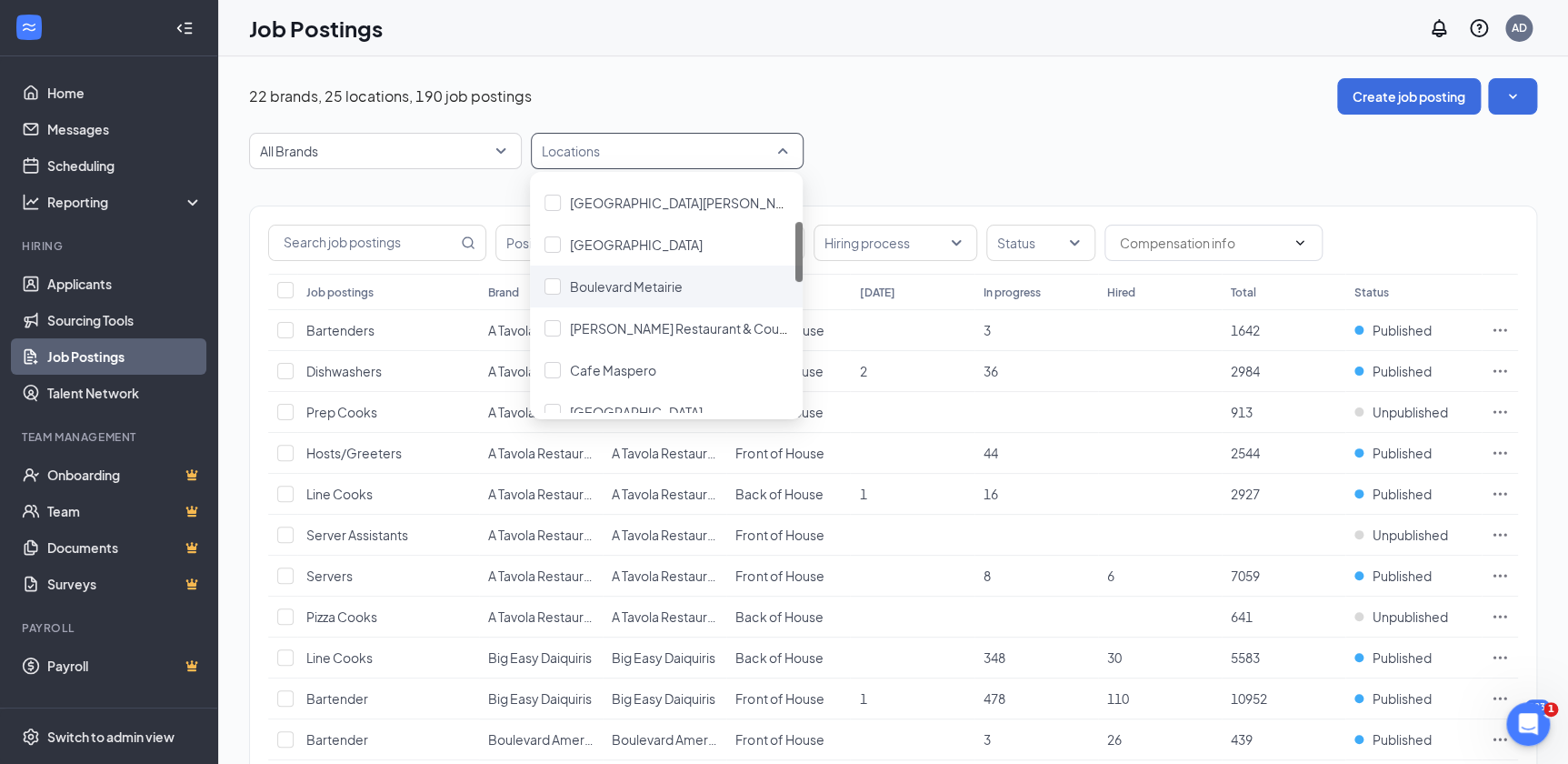
click at [692, 298] on div "Boulevard Metairie" at bounding box center [666, 286] width 272 height 42
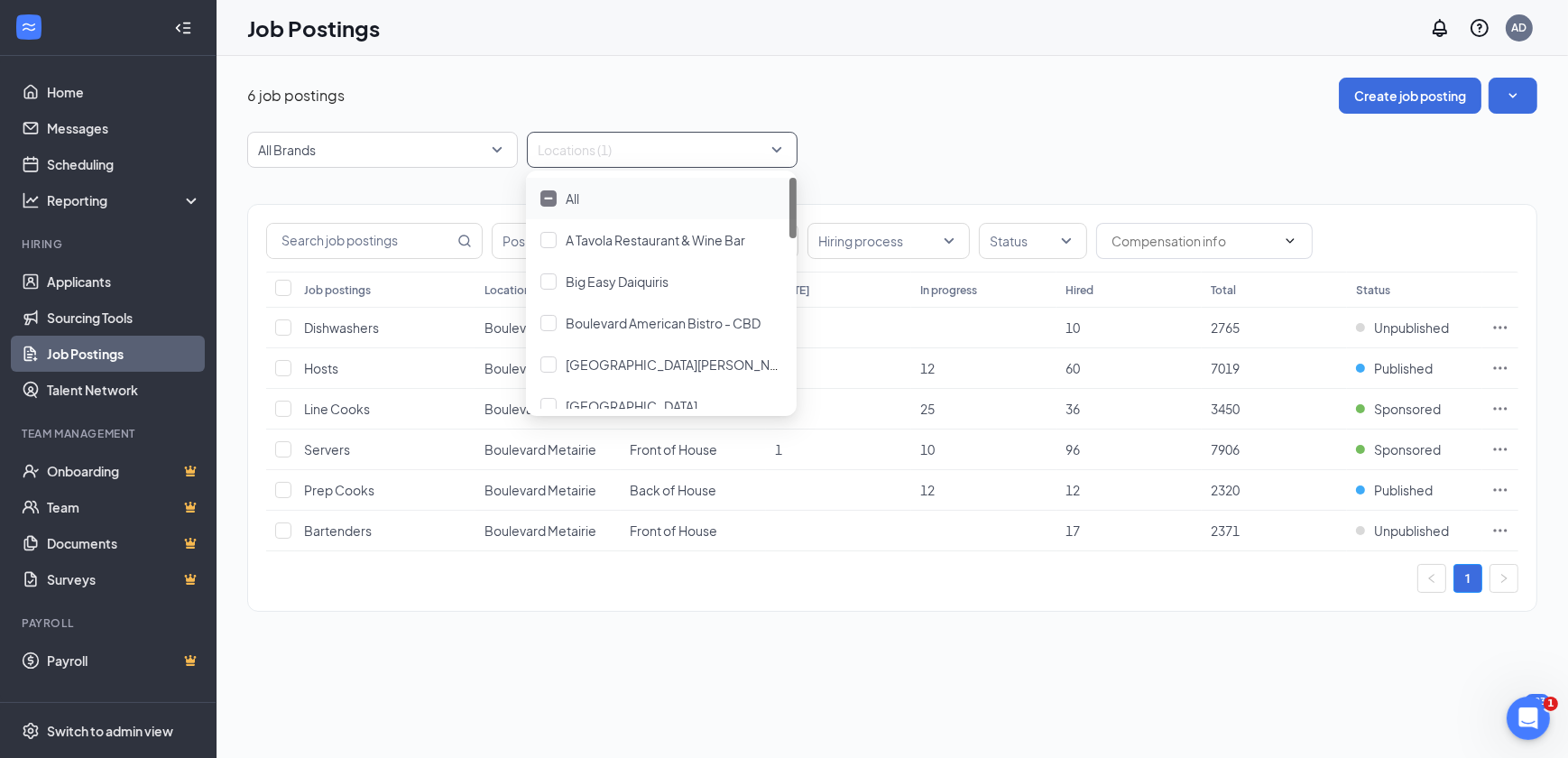
click at [1134, 157] on div "All Brands Locations (1)" at bounding box center [892, 150] width 1290 height 36
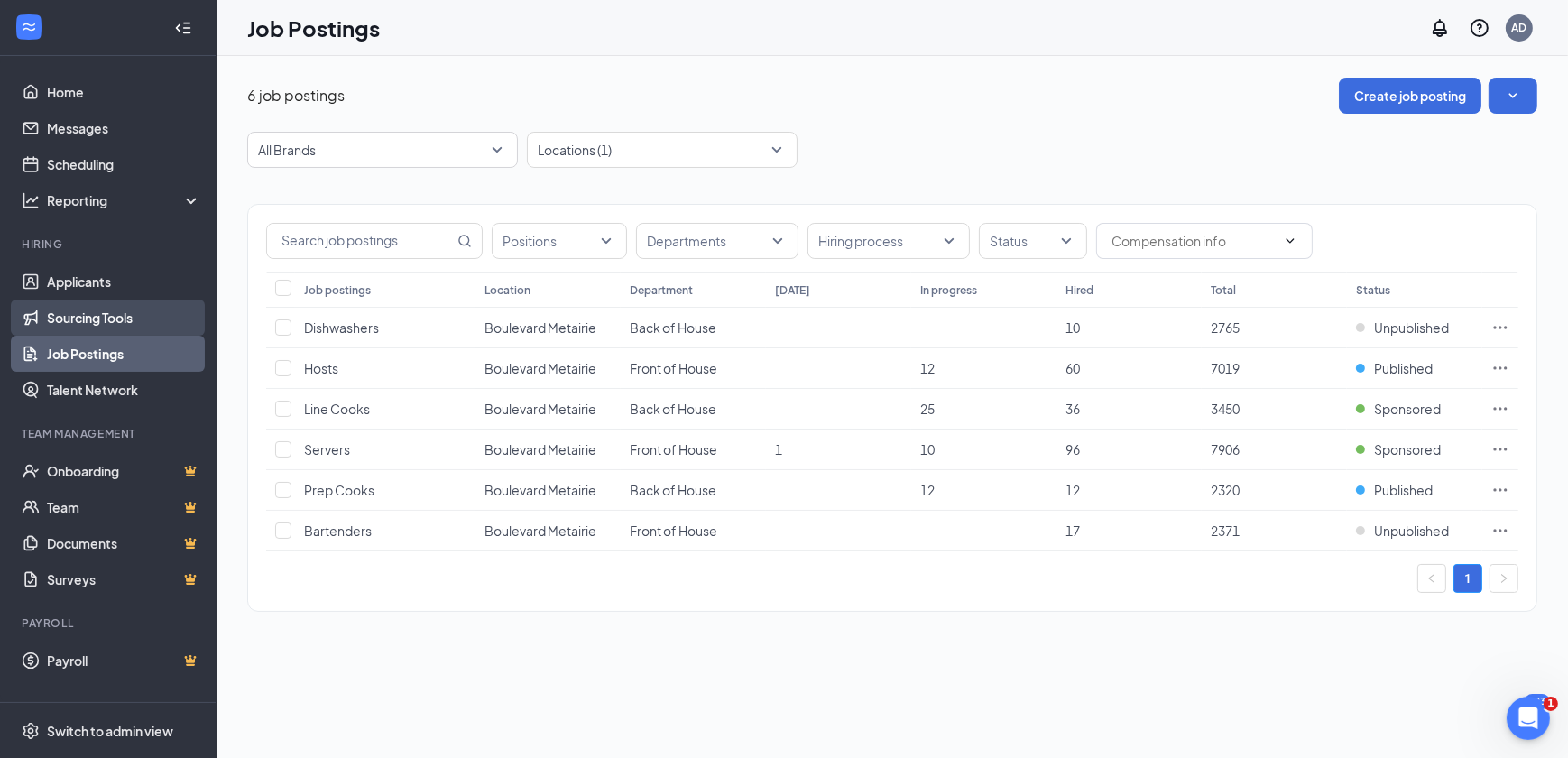
click at [108, 312] on link "Sourcing Tools" at bounding box center [124, 317] width 154 height 36
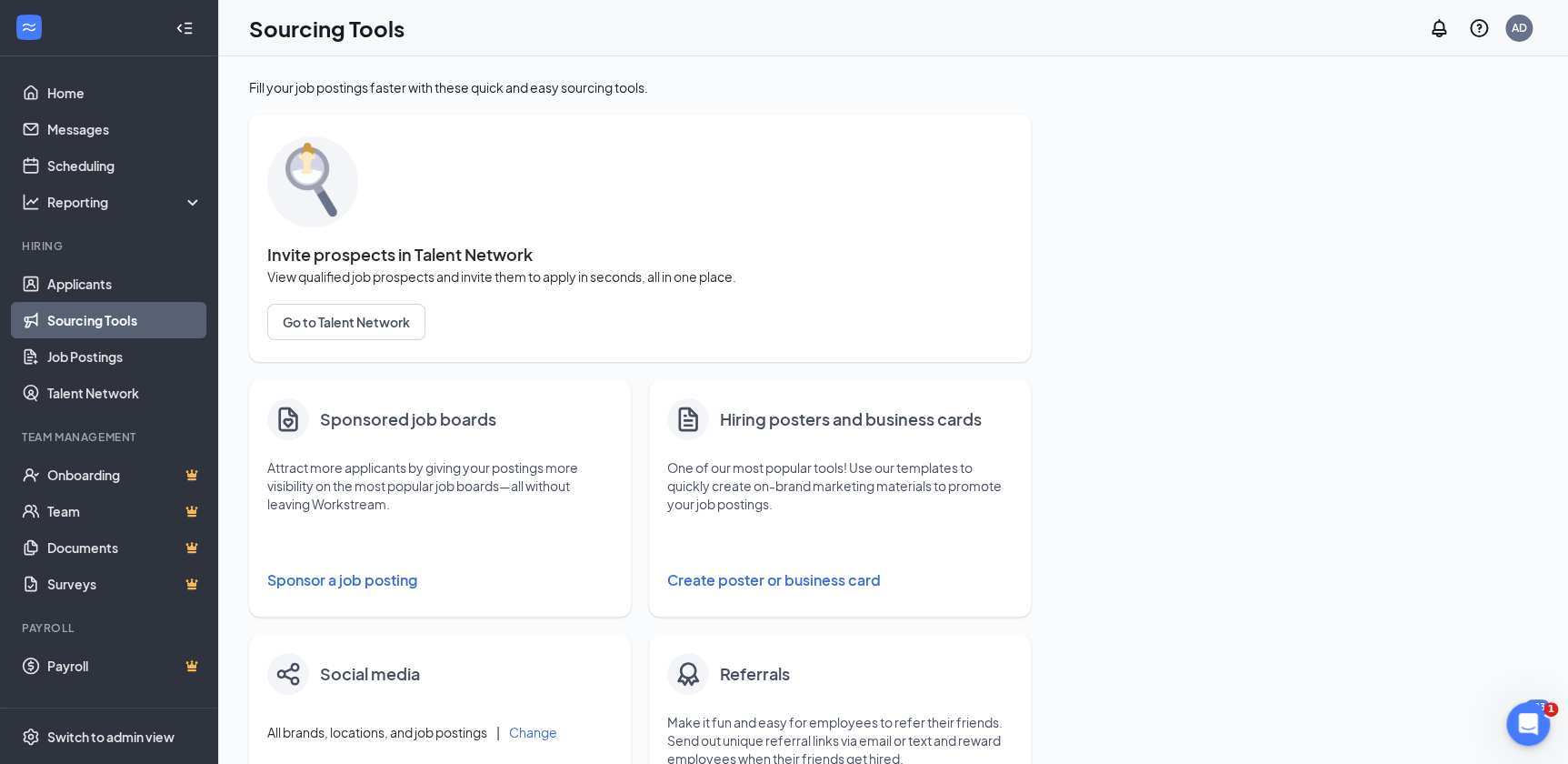
click at [385, 587] on button "Sponsor a job posting" at bounding box center [440, 580] width 345 height 37
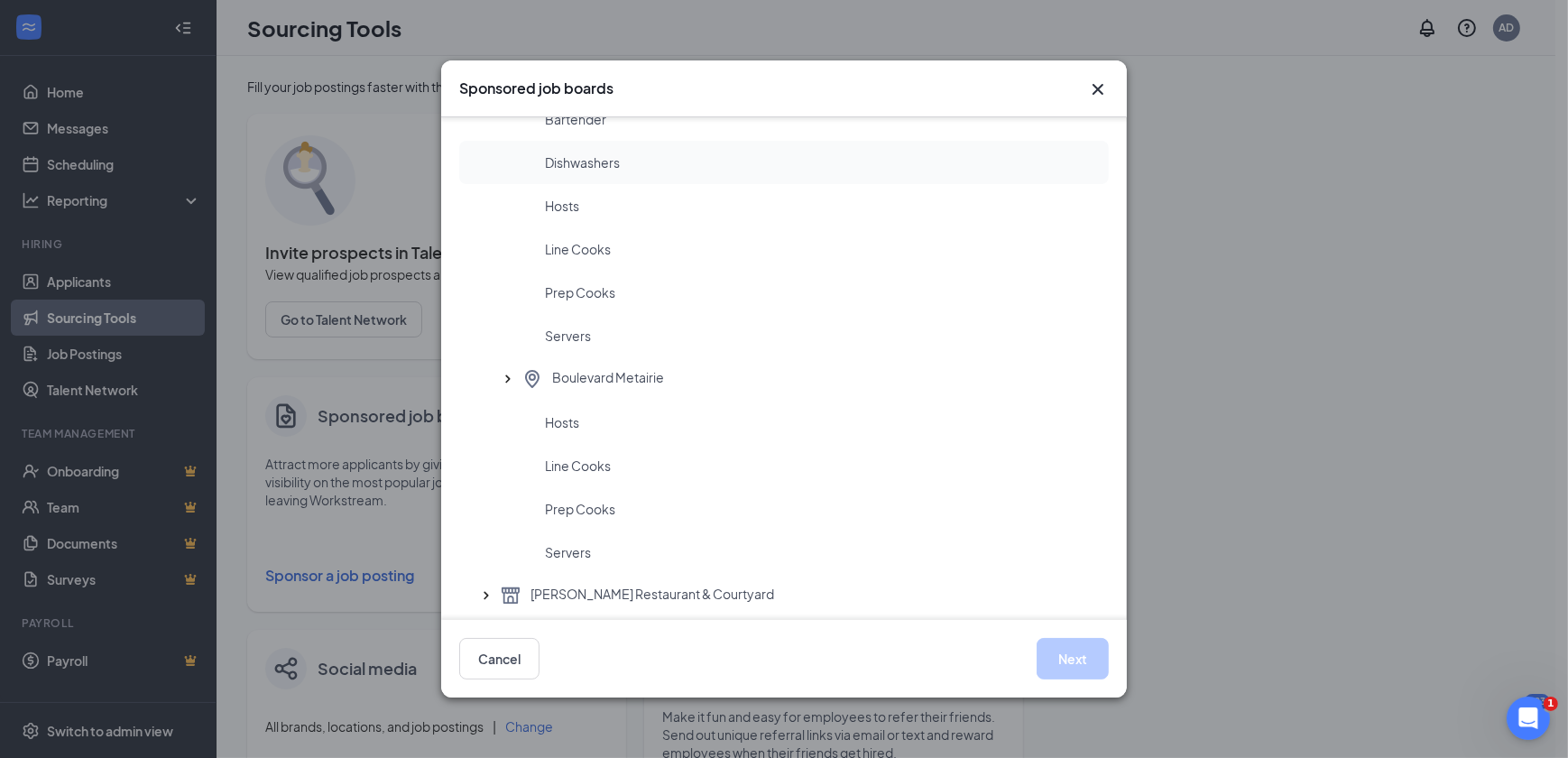
scroll to position [1311, 0]
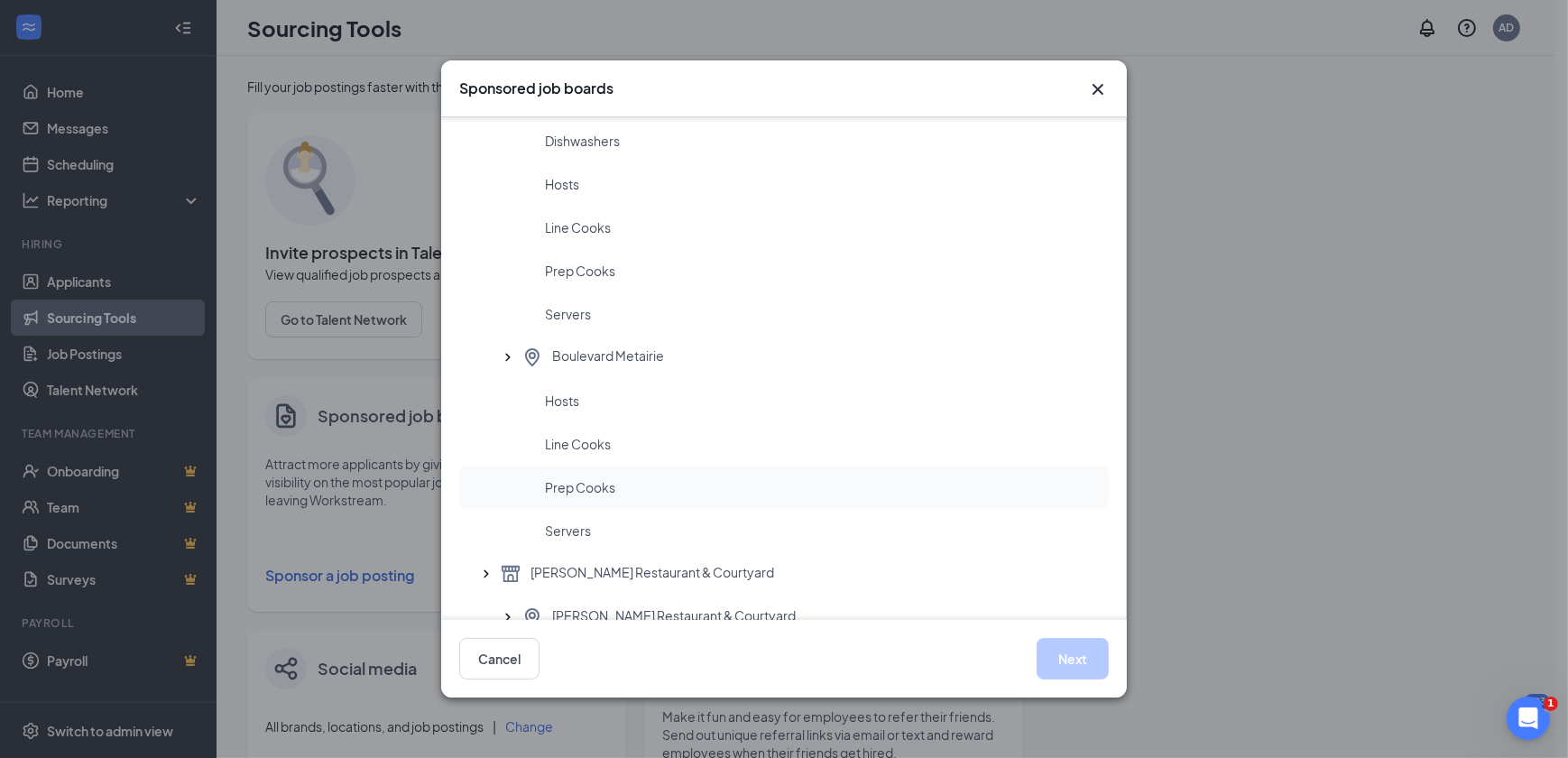
click at [618, 492] on div "Prep Cooks" at bounding box center [820, 487] width 550 height 18
click at [1052, 663] on button "Next" at bounding box center [1073, 658] width 73 height 42
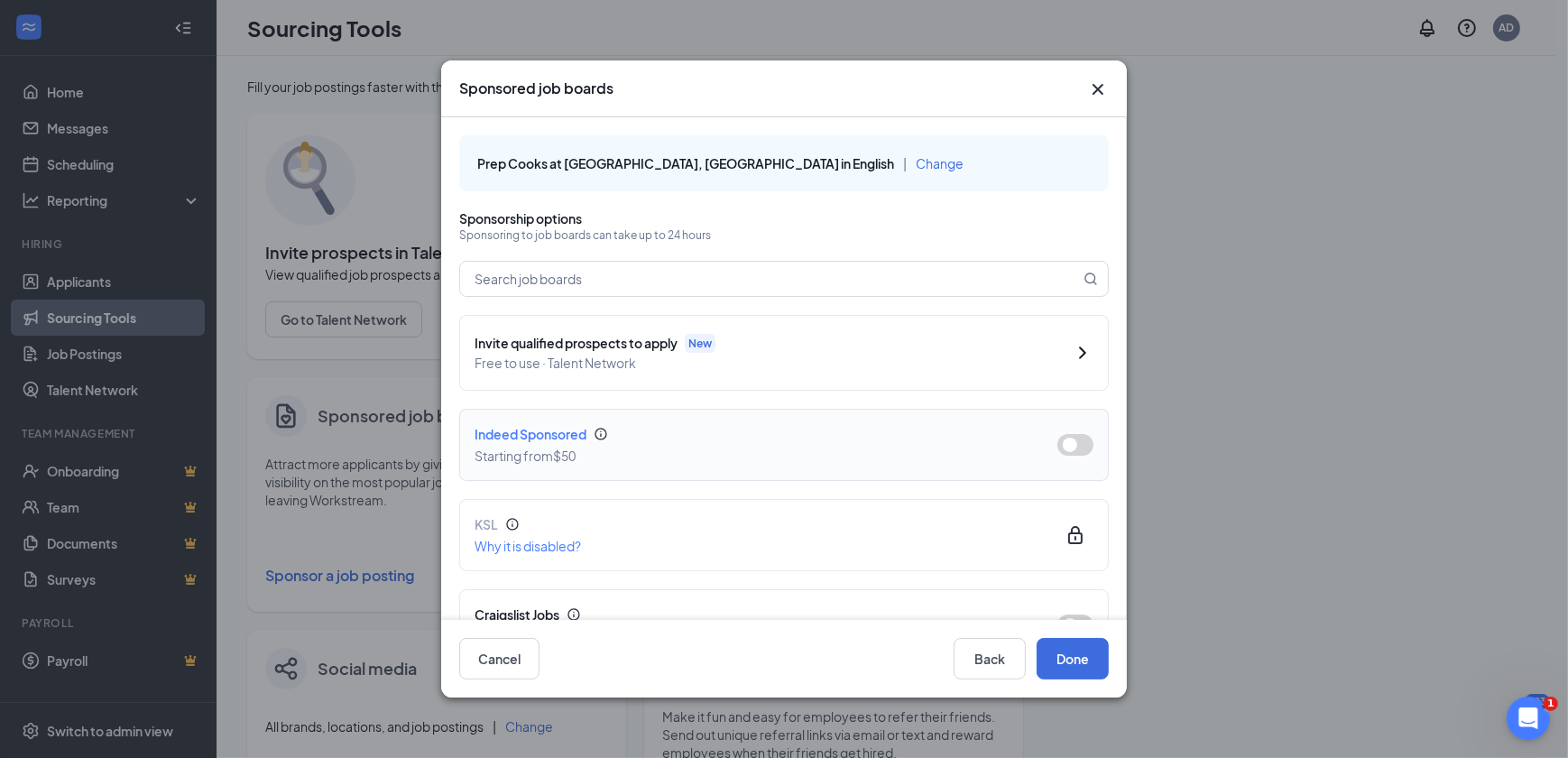
click at [1065, 450] on button "button" at bounding box center [1076, 444] width 36 height 22
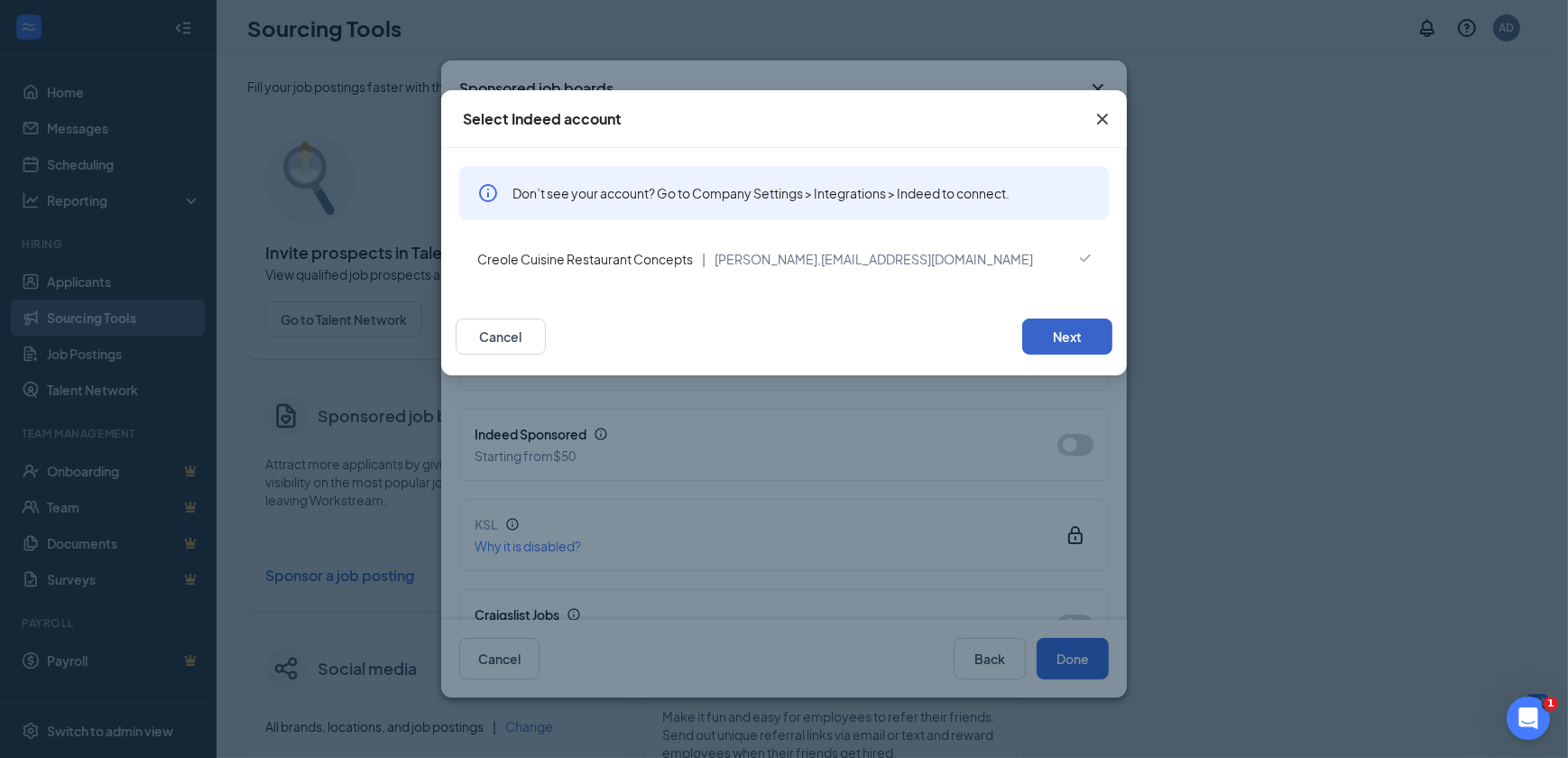
drag, startPoint x: 1057, startPoint y: 333, endPoint x: 1071, endPoint y: 349, distance: 21.3
click at [1057, 333] on button "Next" at bounding box center [1066, 336] width 90 height 36
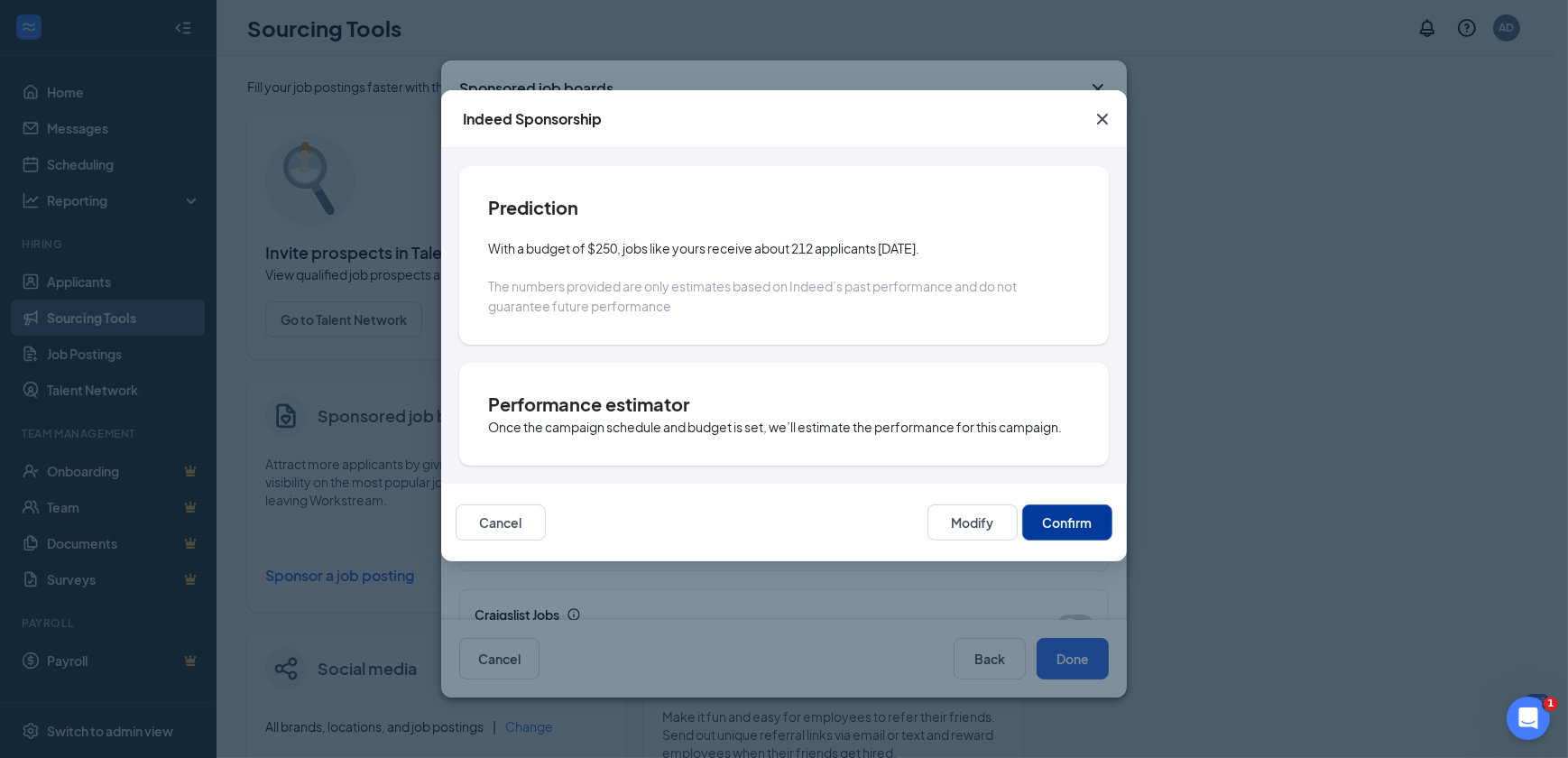
click at [1050, 517] on button "Confirm" at bounding box center [1066, 522] width 90 height 36
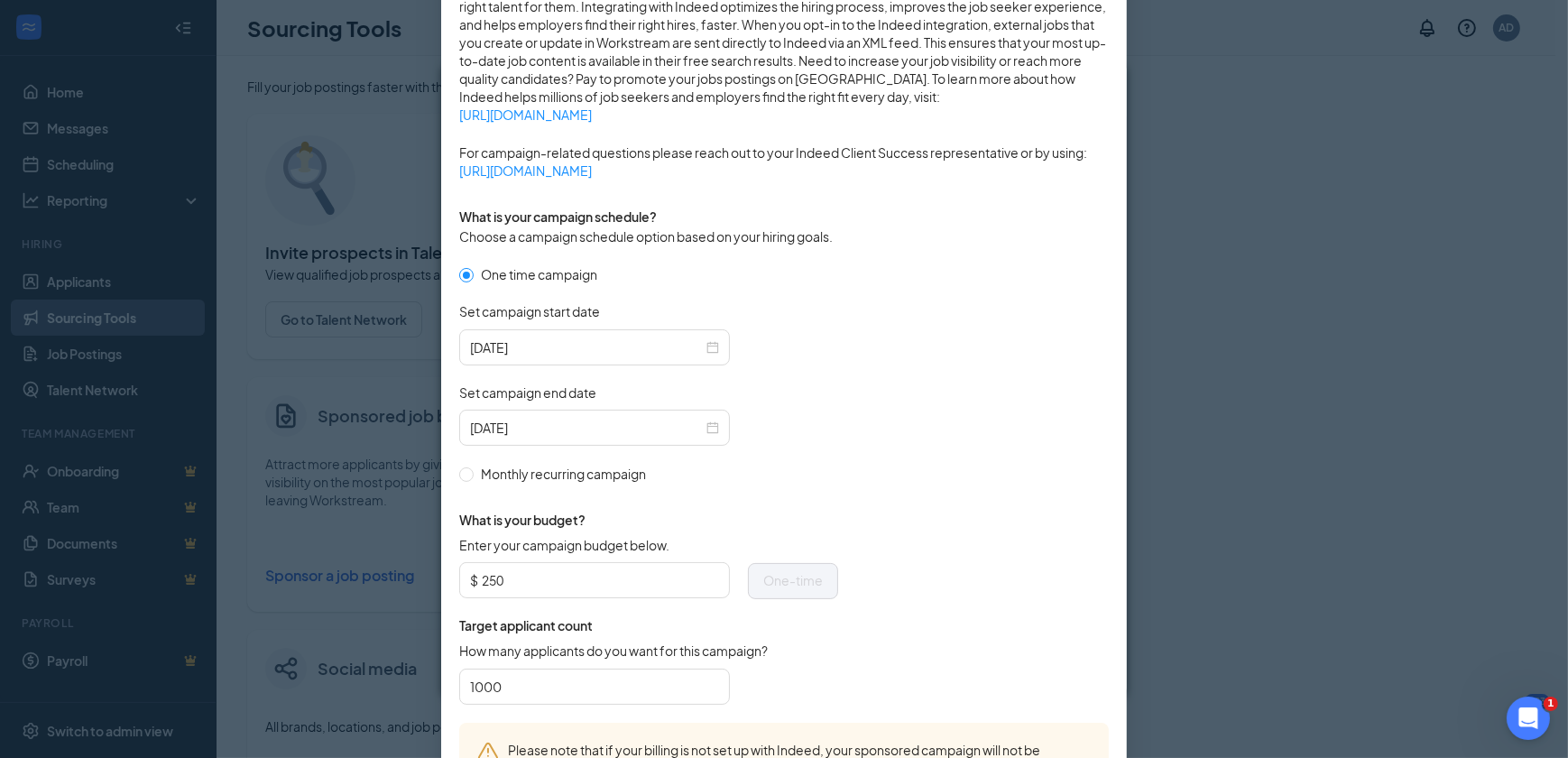
scroll to position [500, 0]
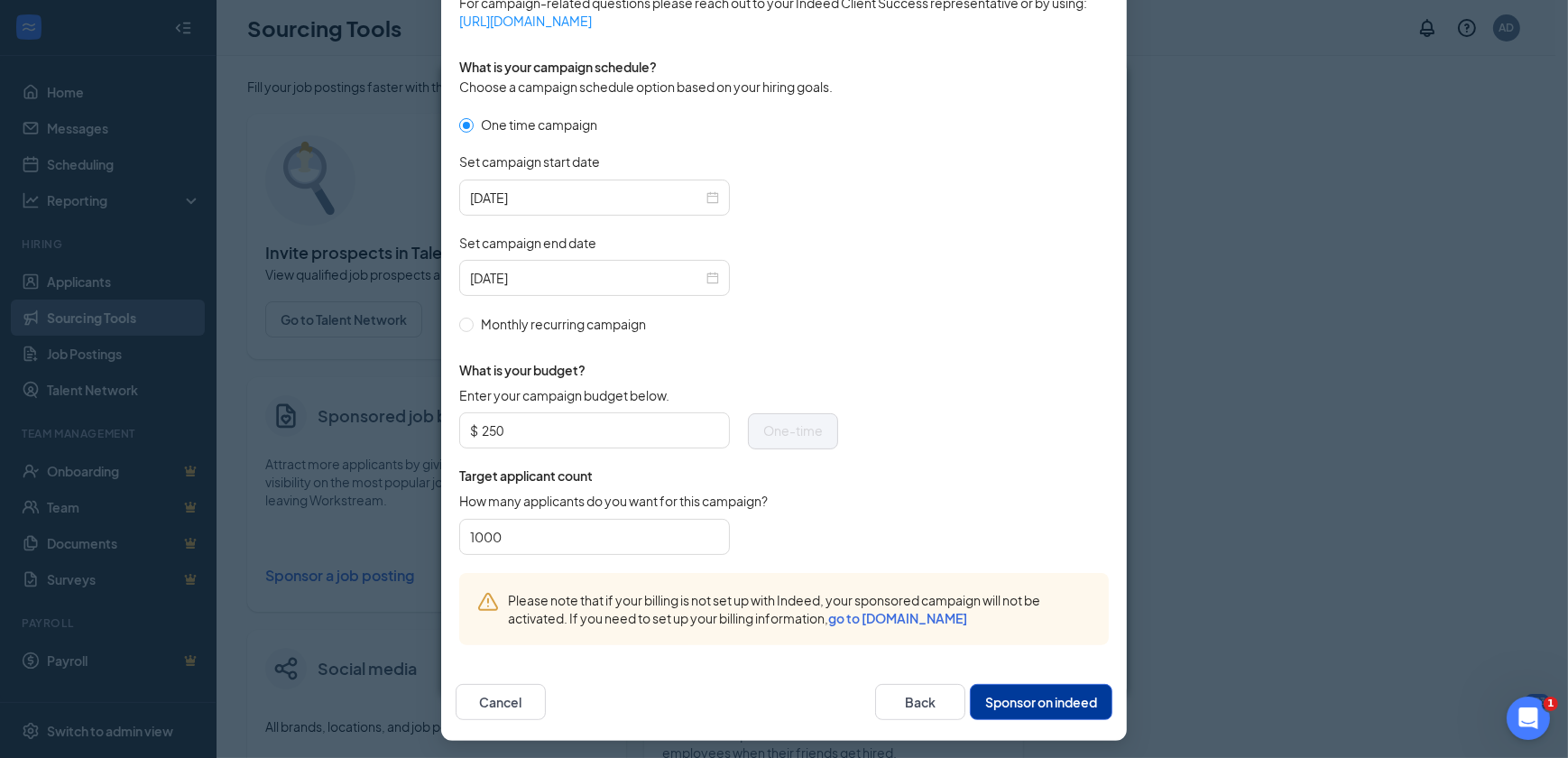
click at [1034, 676] on div "Cancel Back Sponsor on indeed" at bounding box center [784, 702] width 686 height 78
click at [1026, 690] on button "Sponsor on indeed" at bounding box center [1040, 702] width 142 height 36
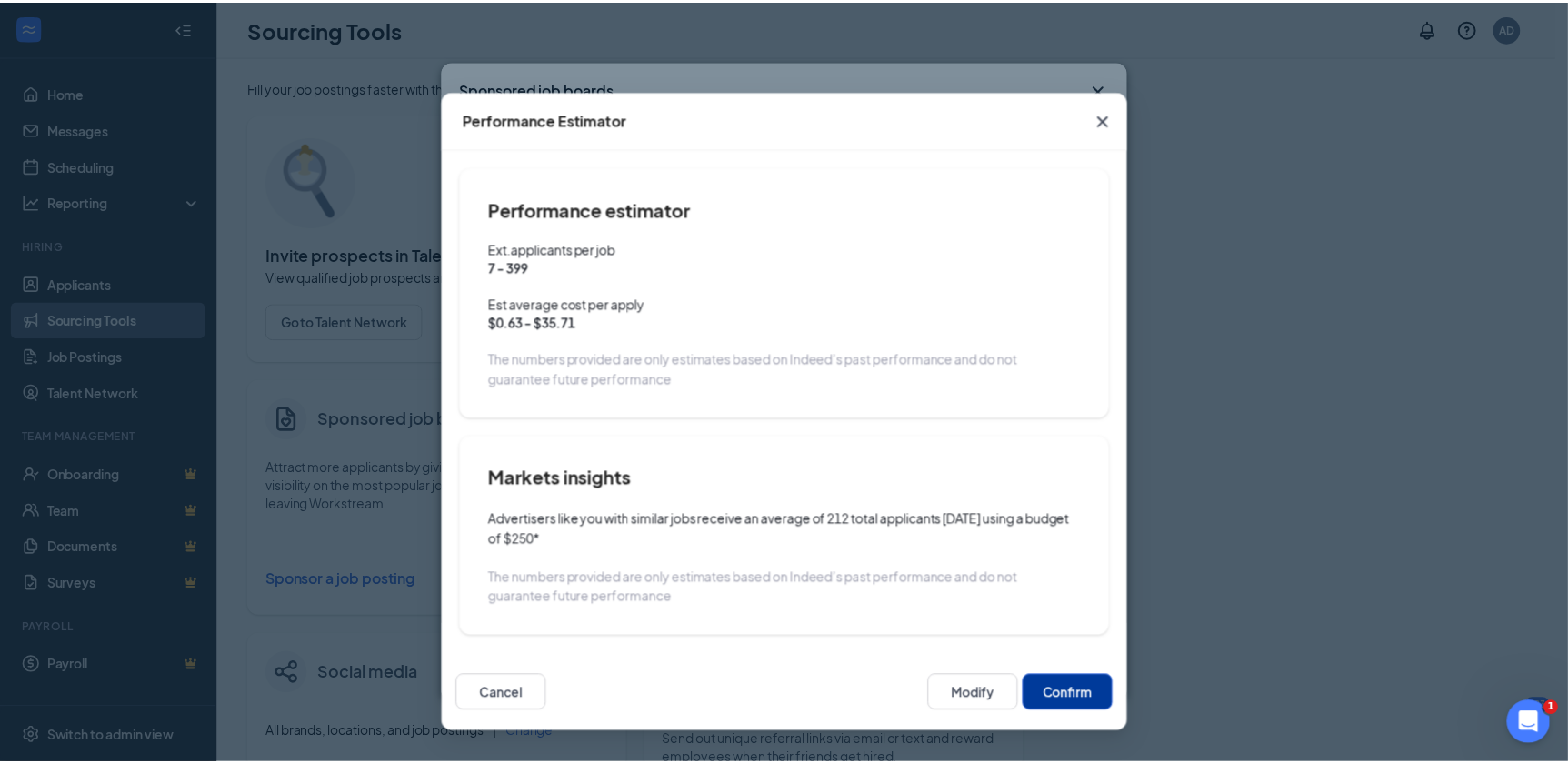
scroll to position [414, 0]
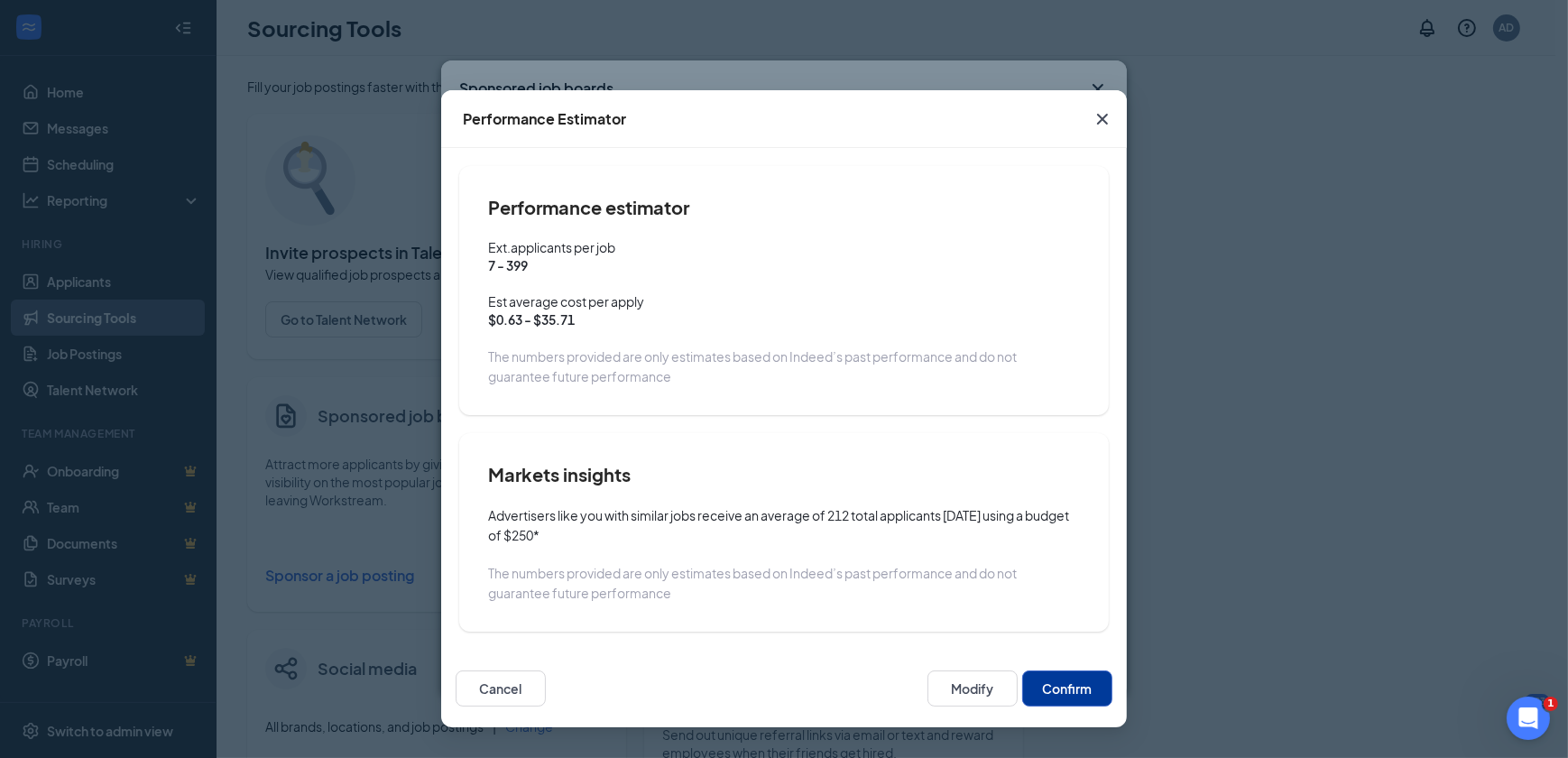
drag, startPoint x: 1066, startPoint y: 677, endPoint x: 1083, endPoint y: 681, distance: 17.5
click at [1068, 680] on button "Confirm" at bounding box center [1066, 688] width 90 height 36
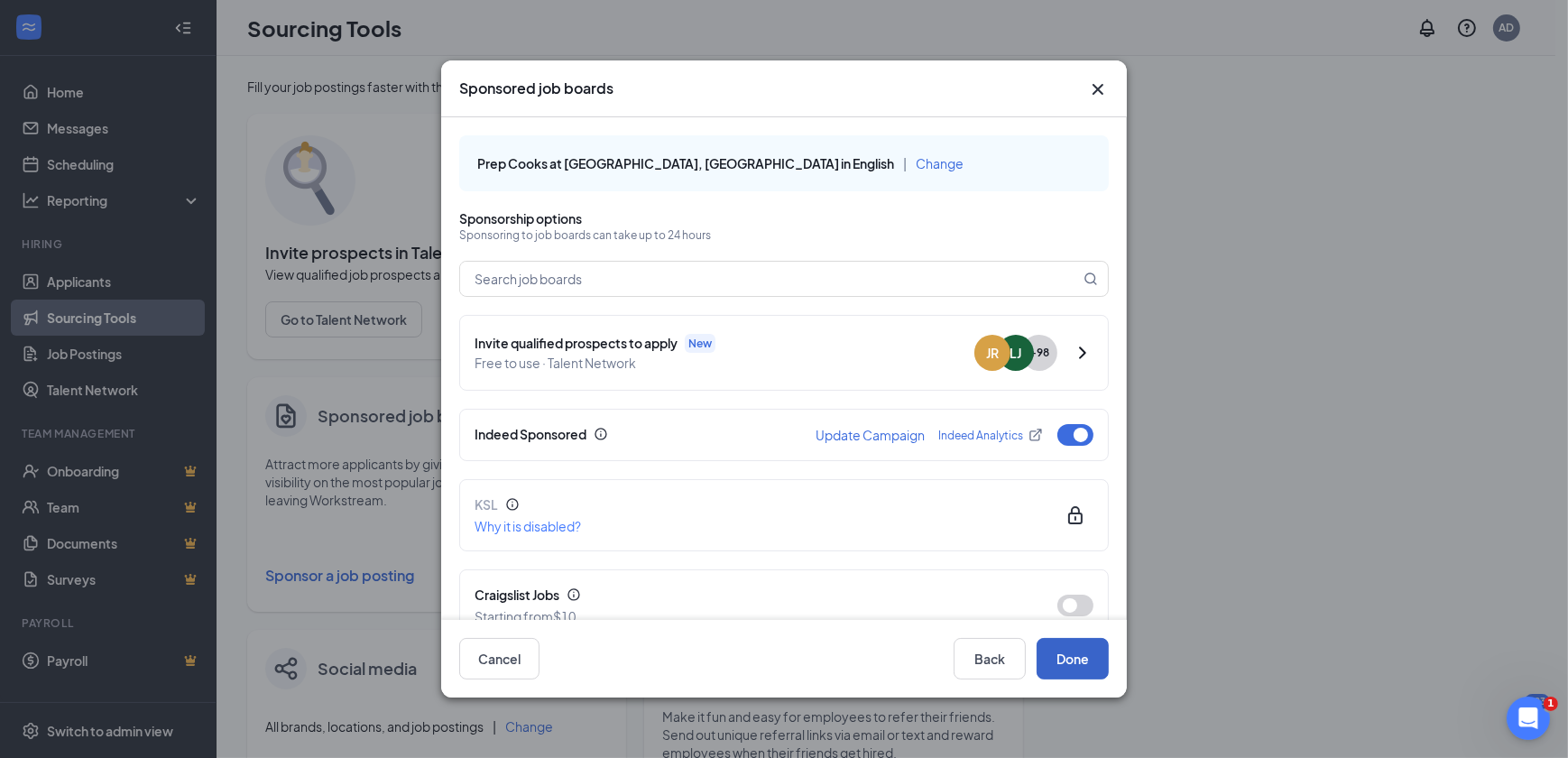
click at [1089, 662] on button "Done" at bounding box center [1073, 658] width 73 height 42
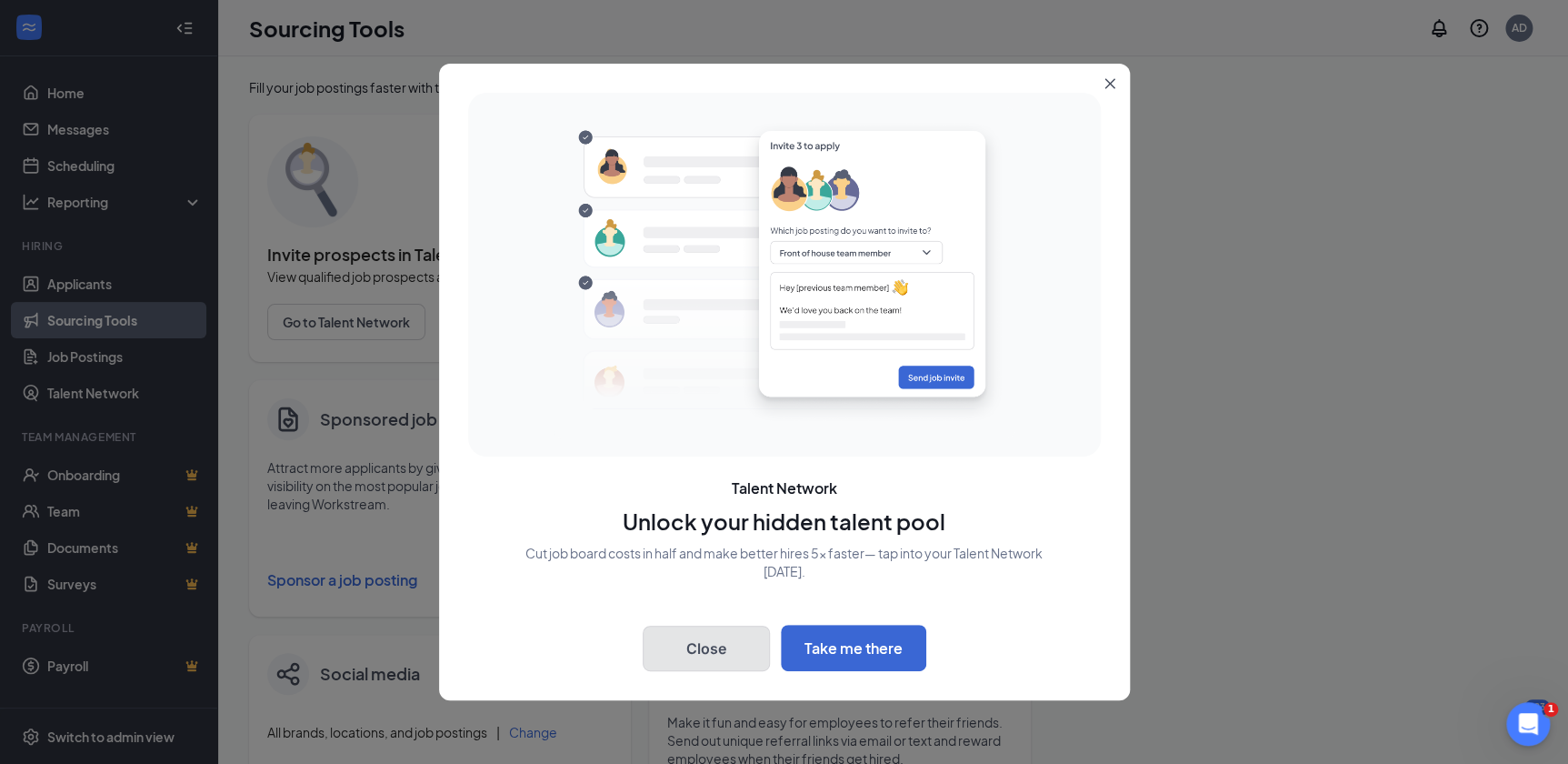
click at [697, 631] on button "Close" at bounding box center [705, 648] width 127 height 46
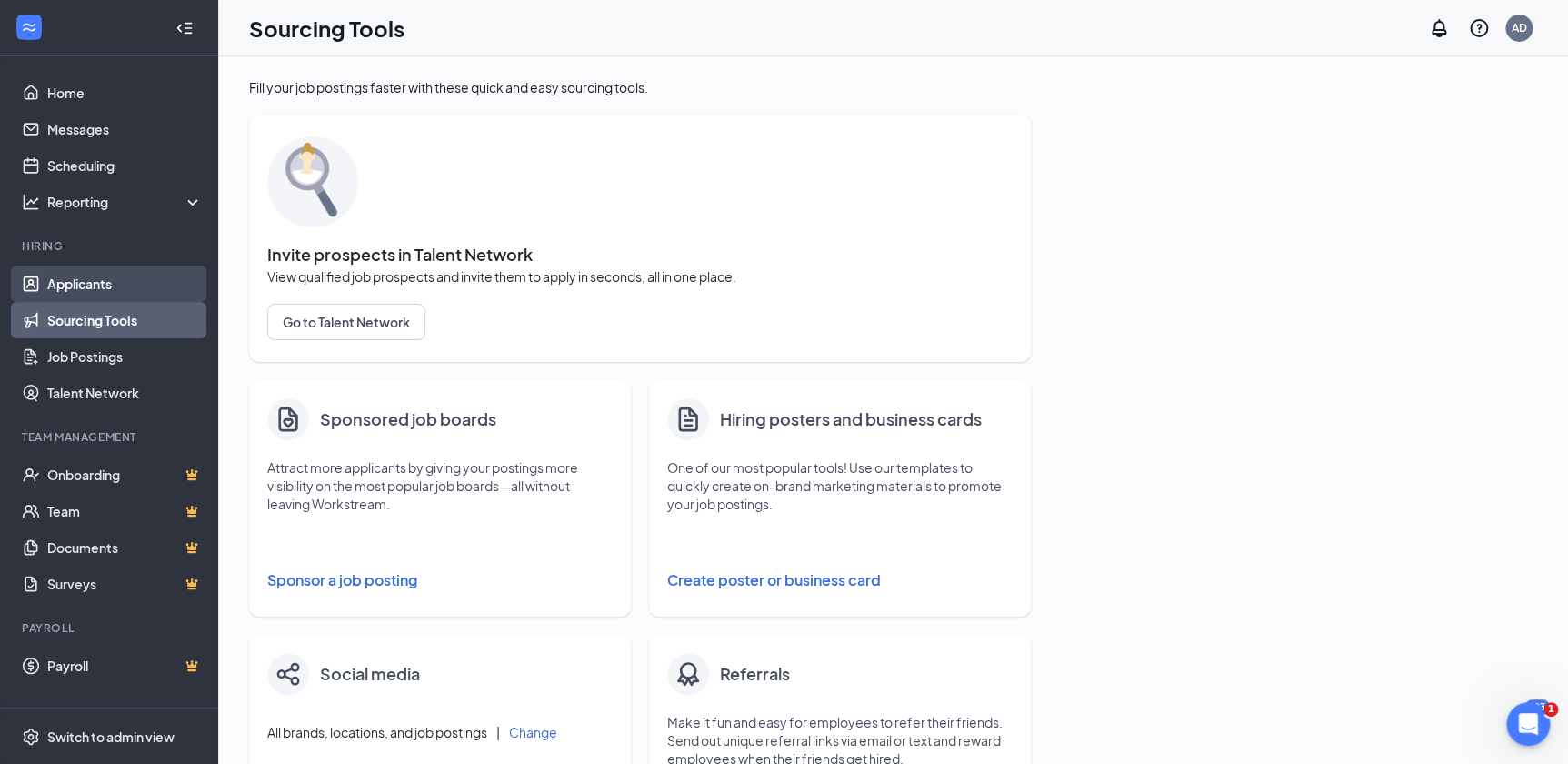
click at [108, 279] on link "Applicants" at bounding box center [125, 283] width 155 height 37
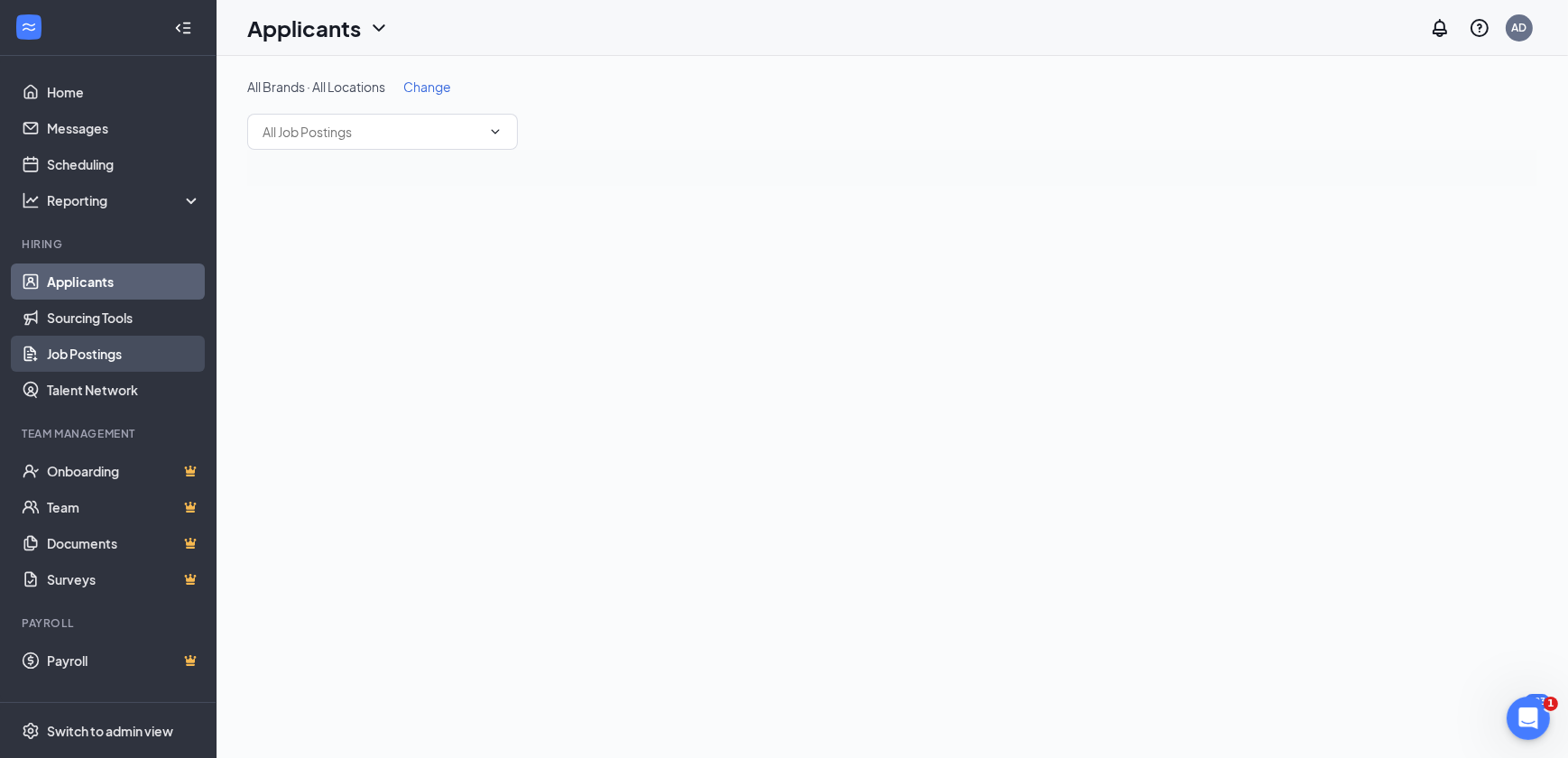
click at [82, 352] on link "Job Postings" at bounding box center [124, 354] width 154 height 36
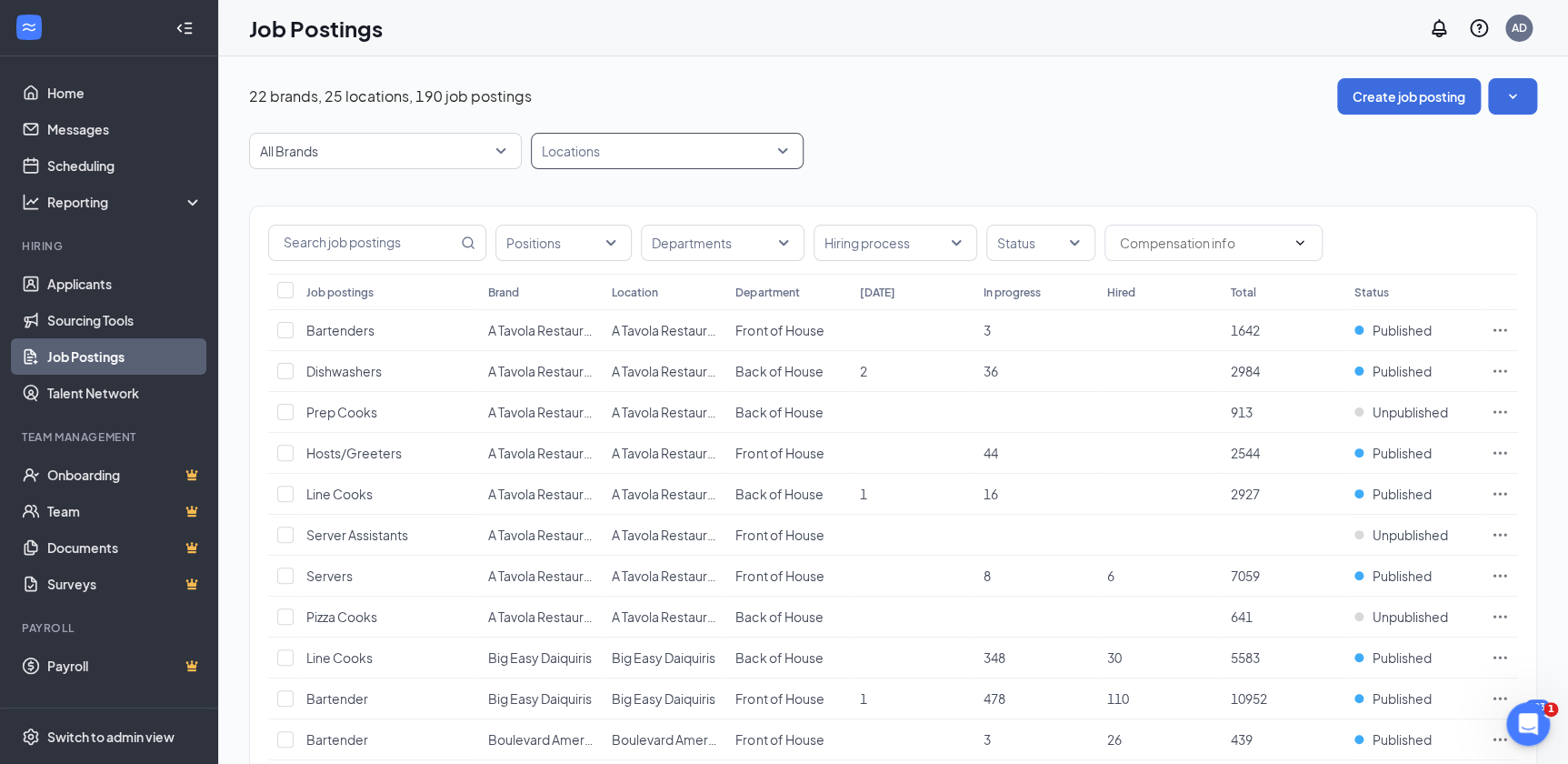
click at [609, 156] on div at bounding box center [658, 151] width 246 height 29
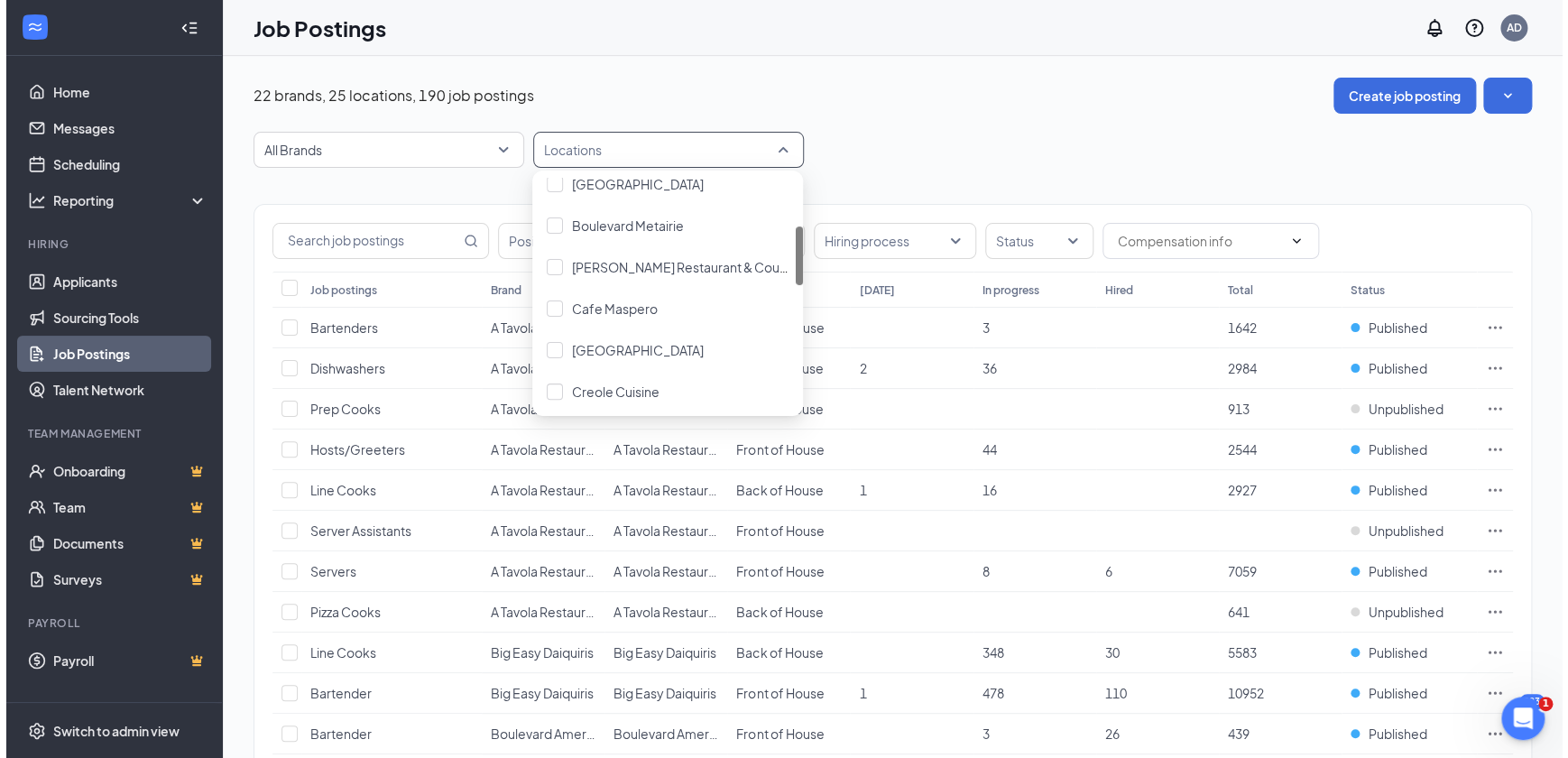
scroll to position [222, 0]
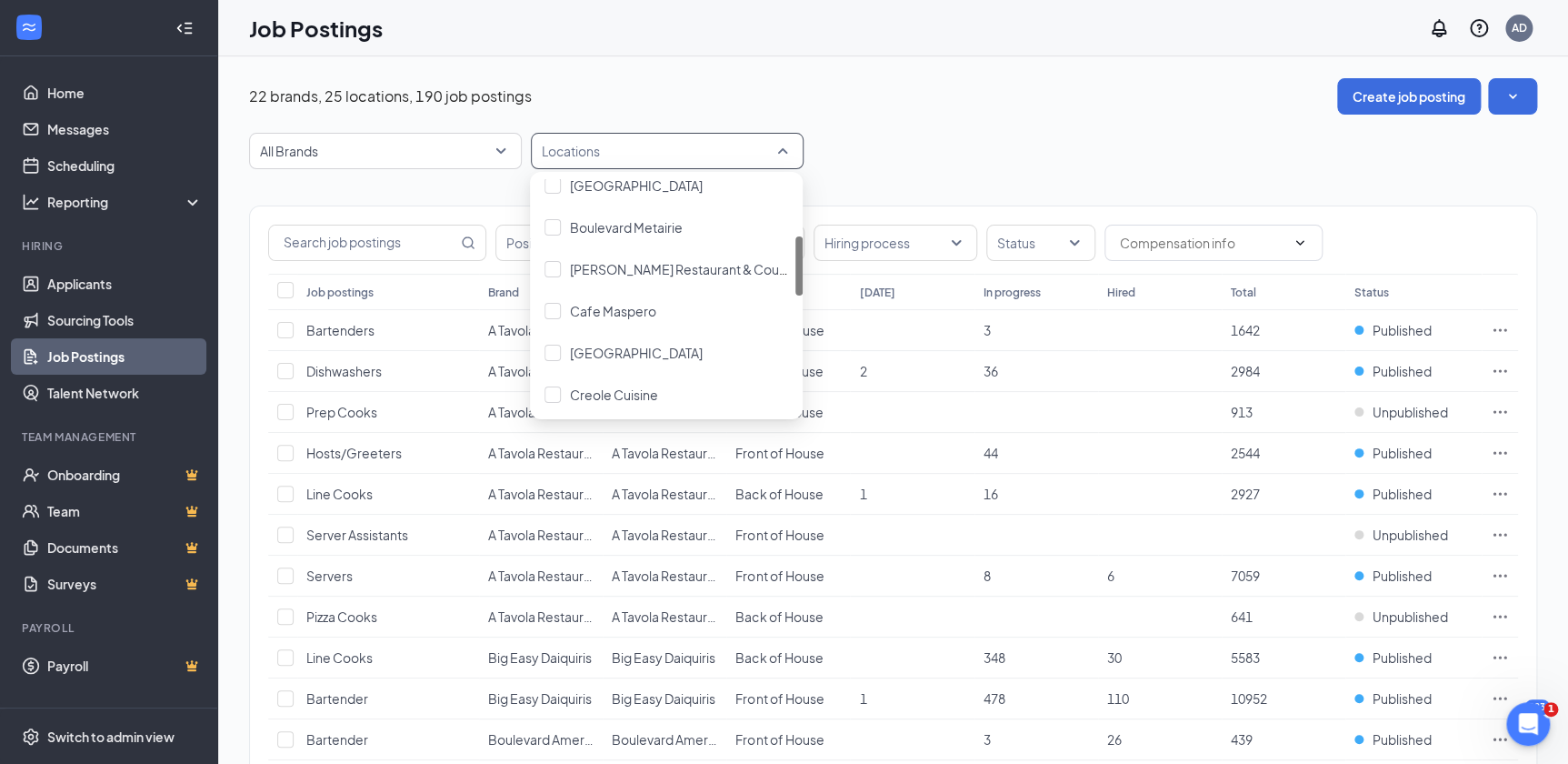
drag, startPoint x: 800, startPoint y: 218, endPoint x: 793, endPoint y: 274, distance: 56.4
click at [793, 274] on div "[GEOGRAPHIC_DATA]'s Restaurant & Courtyard Cafe [GEOGRAPHIC_DATA] Creole Cuisin…" at bounding box center [666, 295] width 272 height 233
click at [661, 229] on span "Boulevard Metairie" at bounding box center [626, 228] width 112 height 16
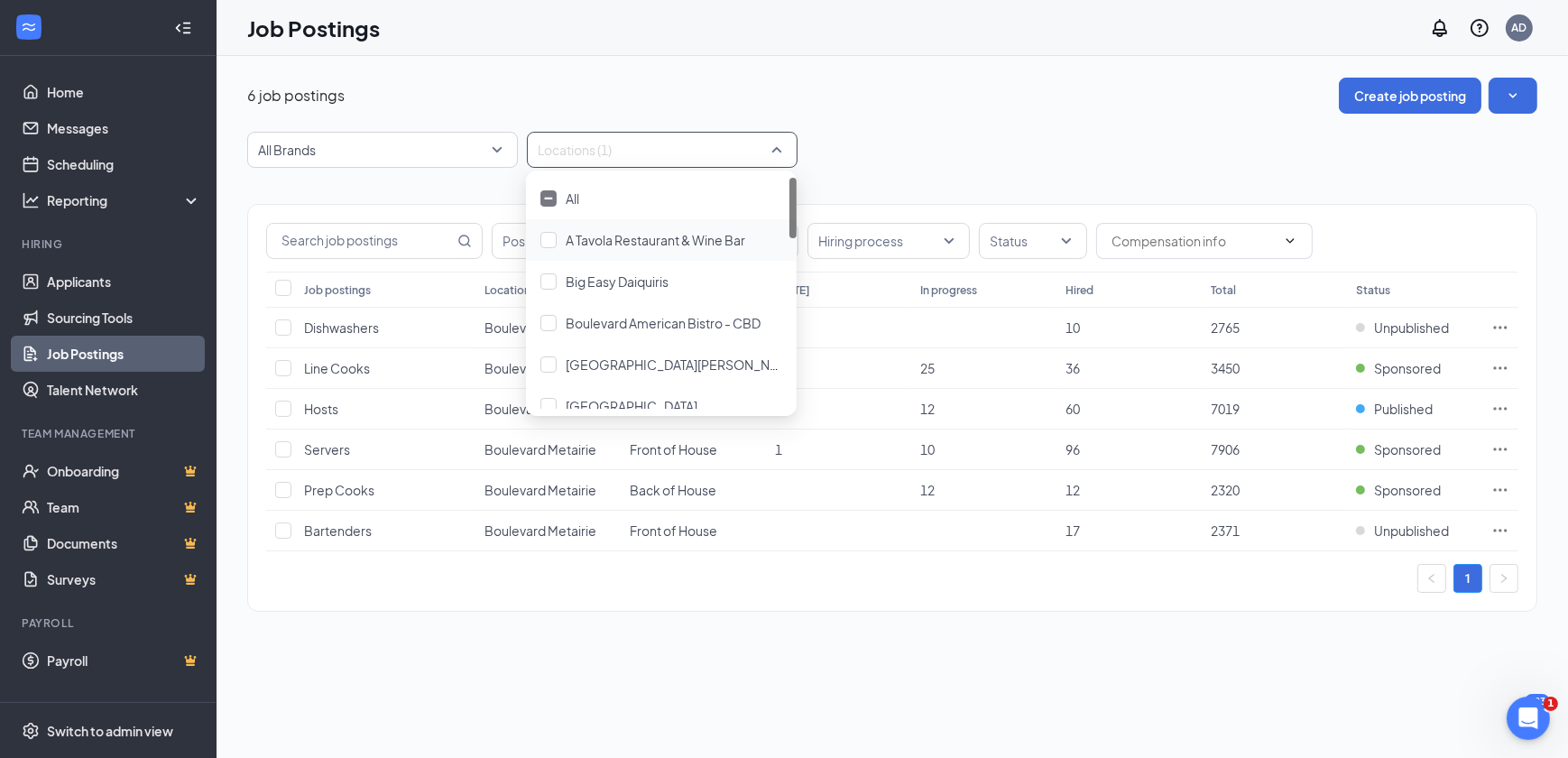
click at [1017, 144] on div "All Brands Locations (1)" at bounding box center [892, 150] width 1290 height 36
